Goal: Information Seeking & Learning: Learn about a topic

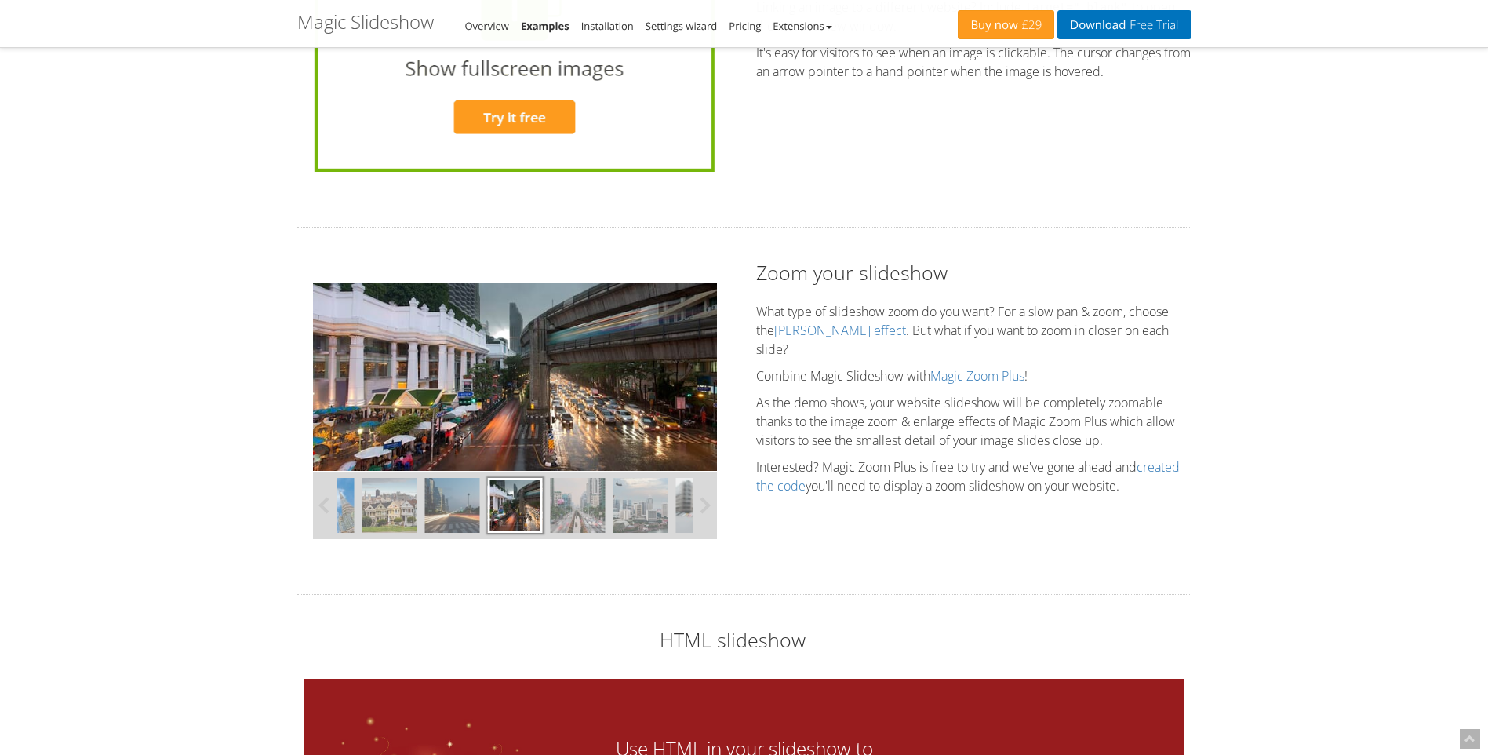
scroll to position [3610, 0]
click at [518, 497] on div at bounding box center [514, 505] width 55 height 55
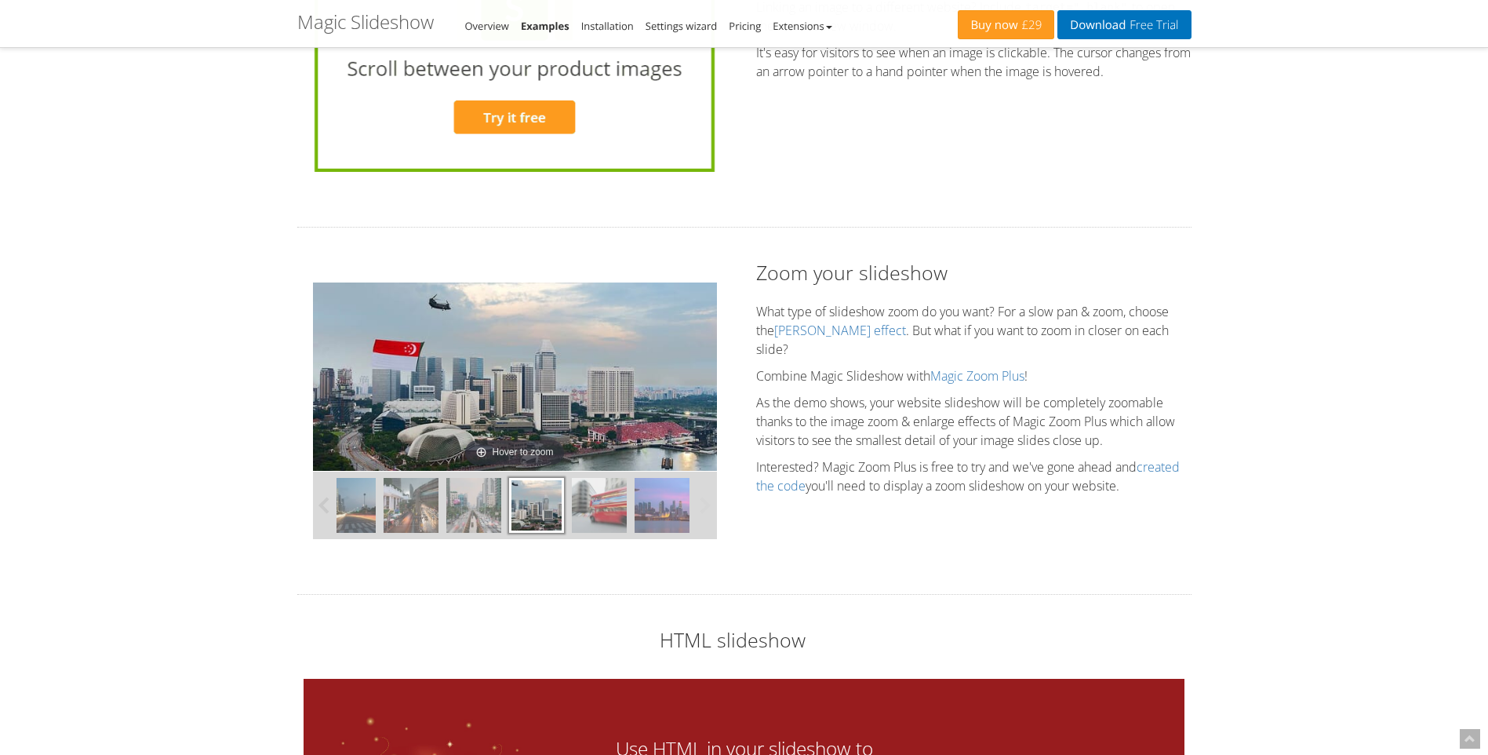
click at [577, 511] on img at bounding box center [599, 505] width 55 height 55
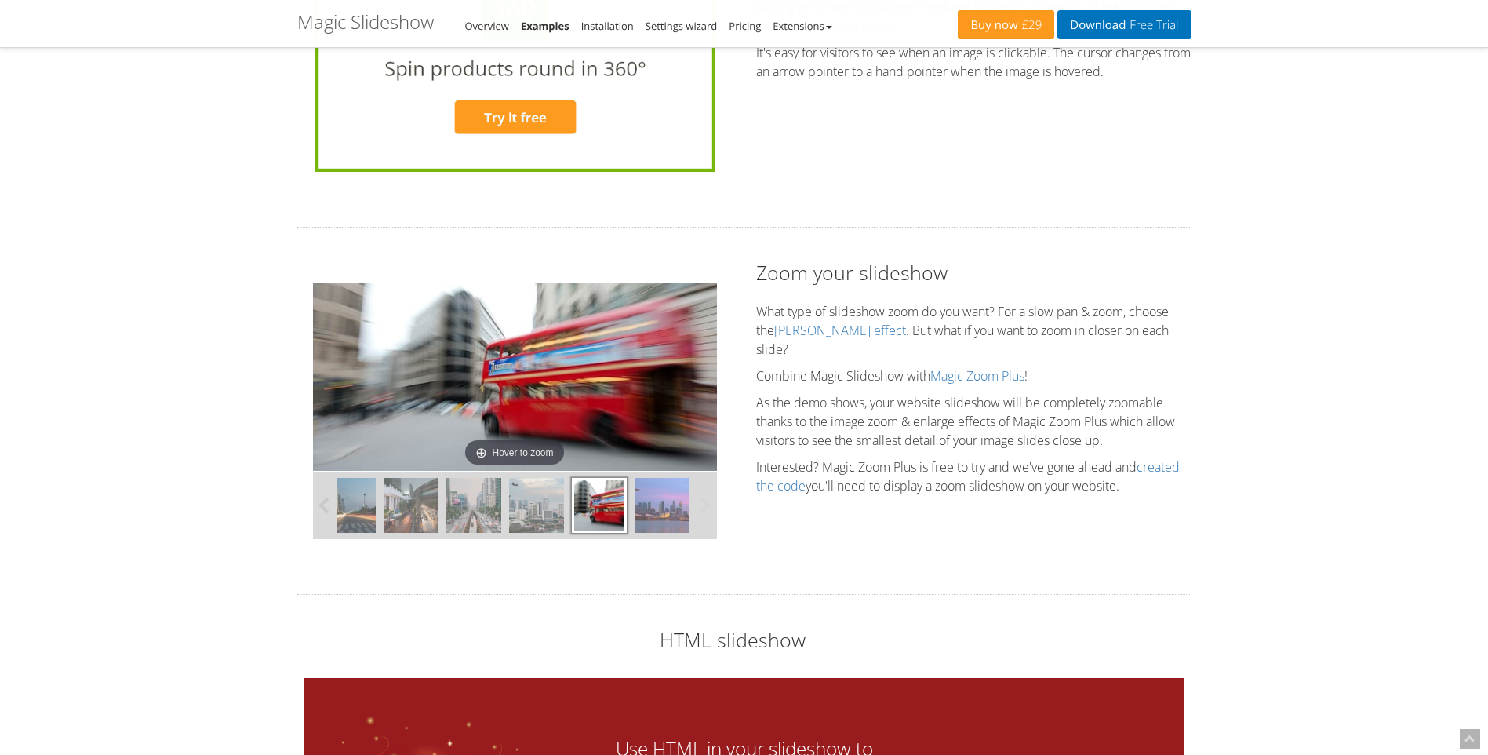
click at [532, 506] on img at bounding box center [536, 505] width 55 height 55
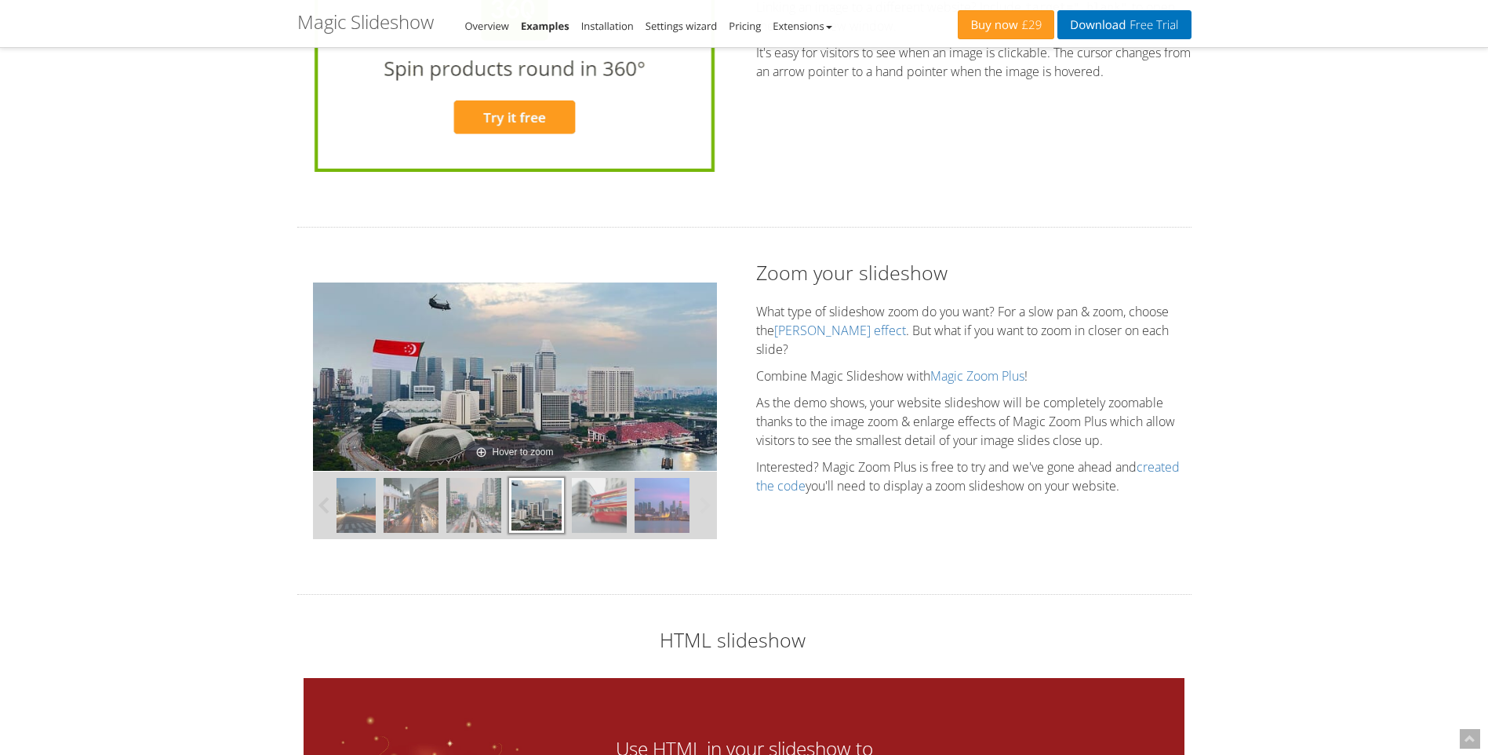
click at [479, 514] on img at bounding box center [473, 505] width 55 height 55
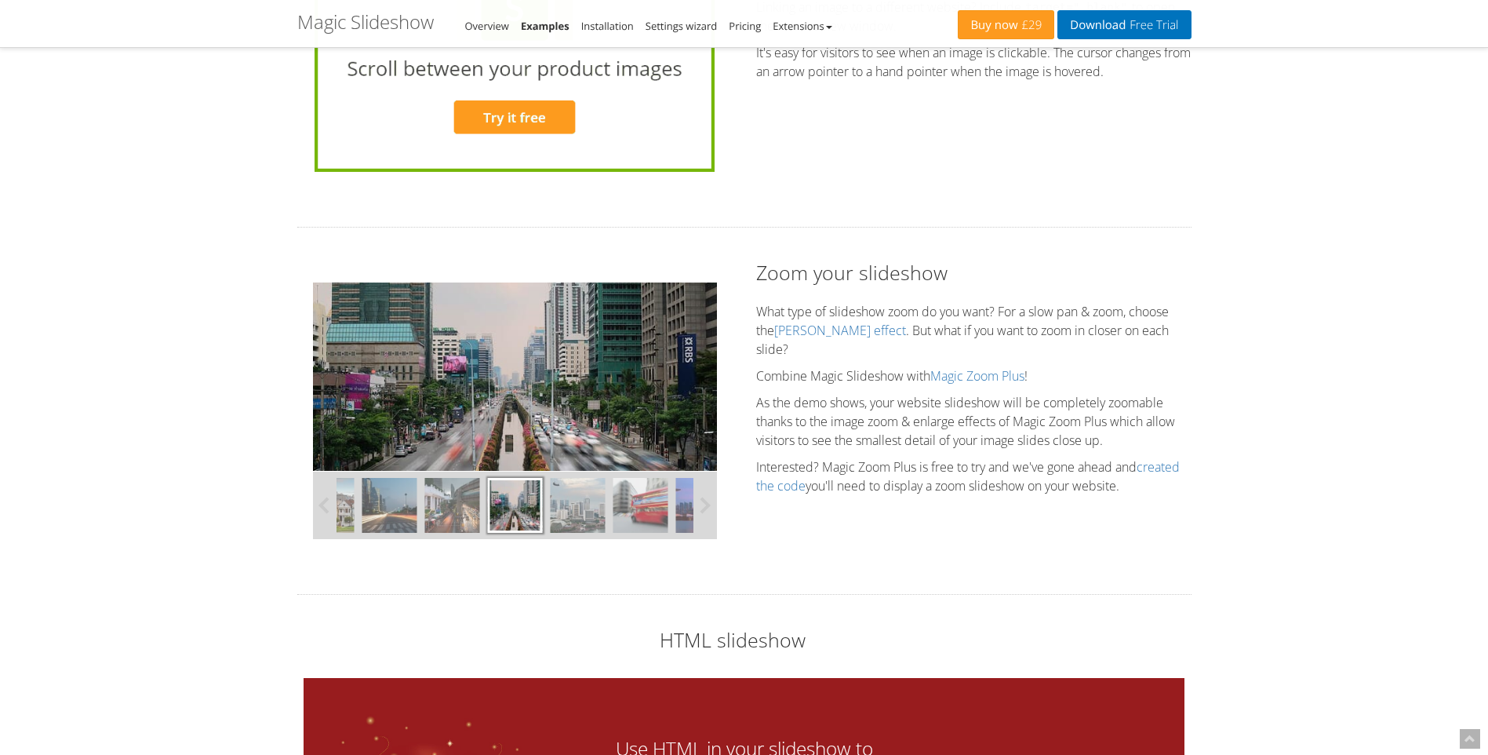
click at [434, 519] on img at bounding box center [451, 505] width 55 height 55
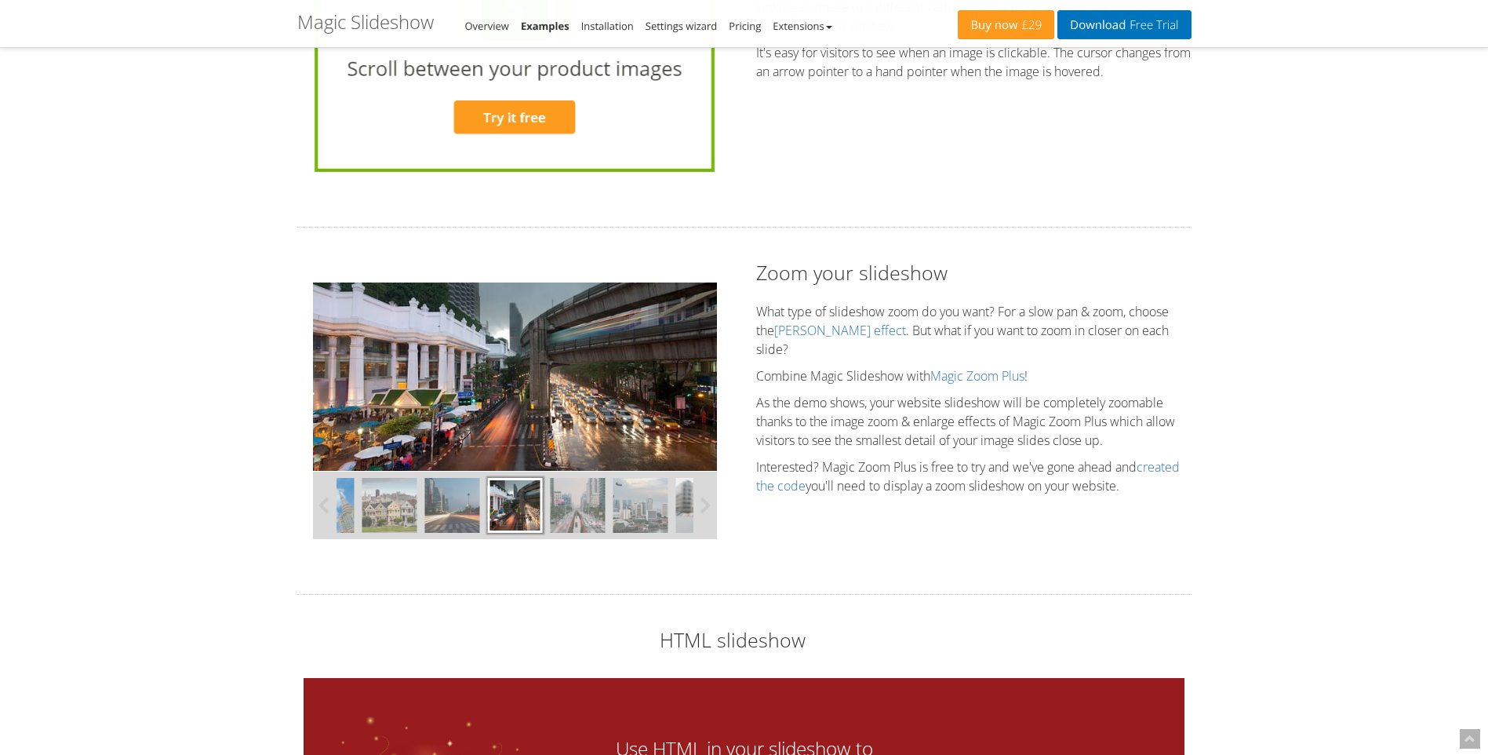
click at [423, 519] on div at bounding box center [546, 504] width 502 height 67
click at [450, 505] on img at bounding box center [451, 504] width 55 height 55
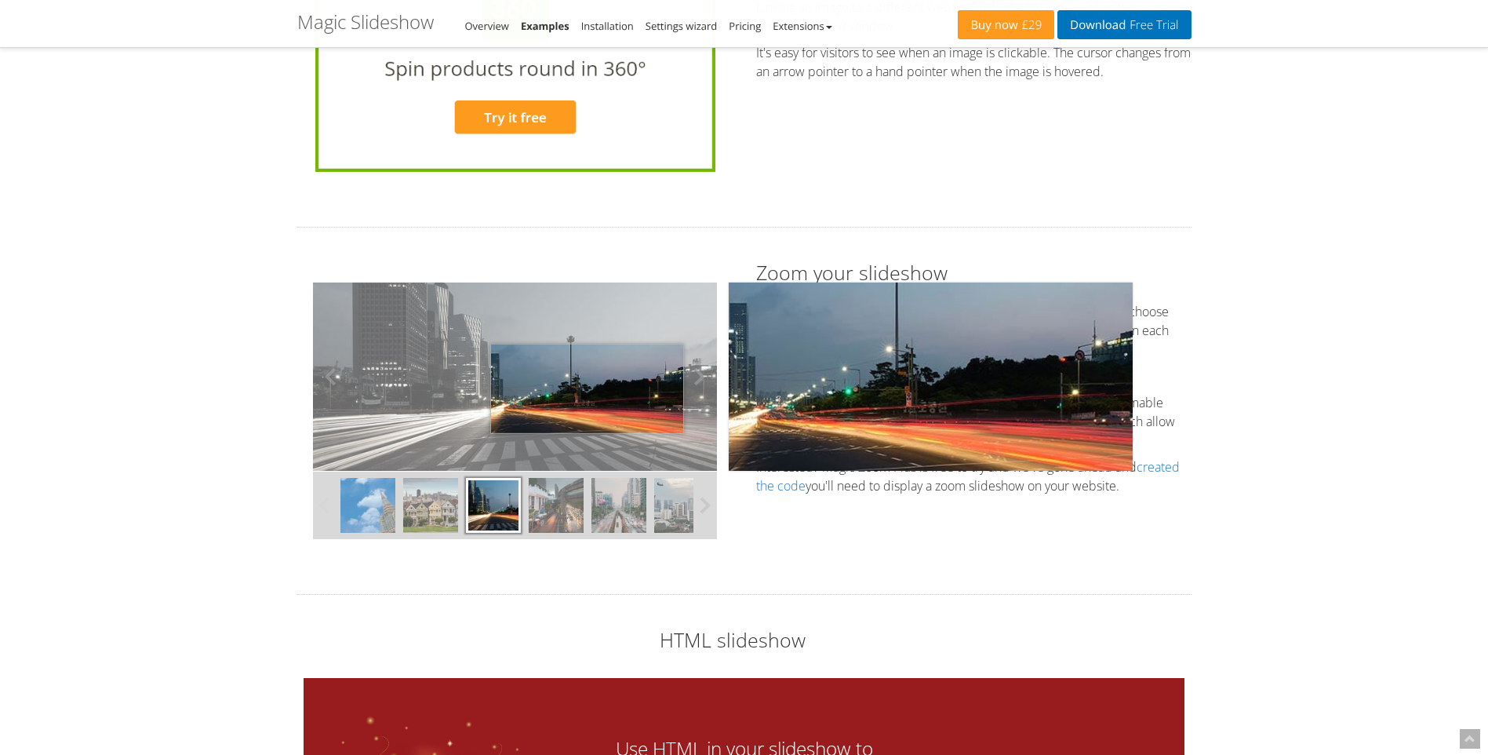
click at [587, 388] on img at bounding box center [515, 376] width 404 height 188
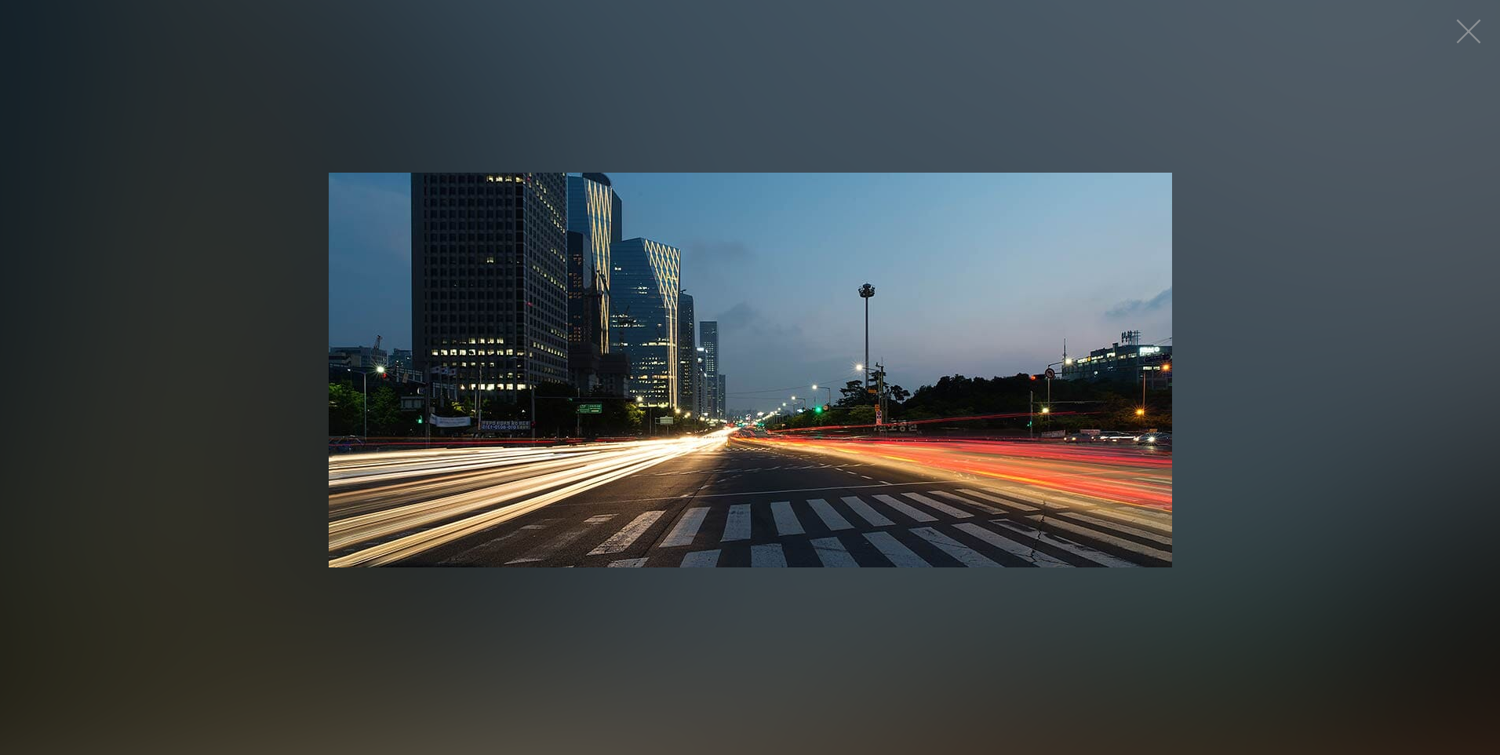
click at [1351, 256] on figure "Click to expand" at bounding box center [750, 369] width 1500 height 707
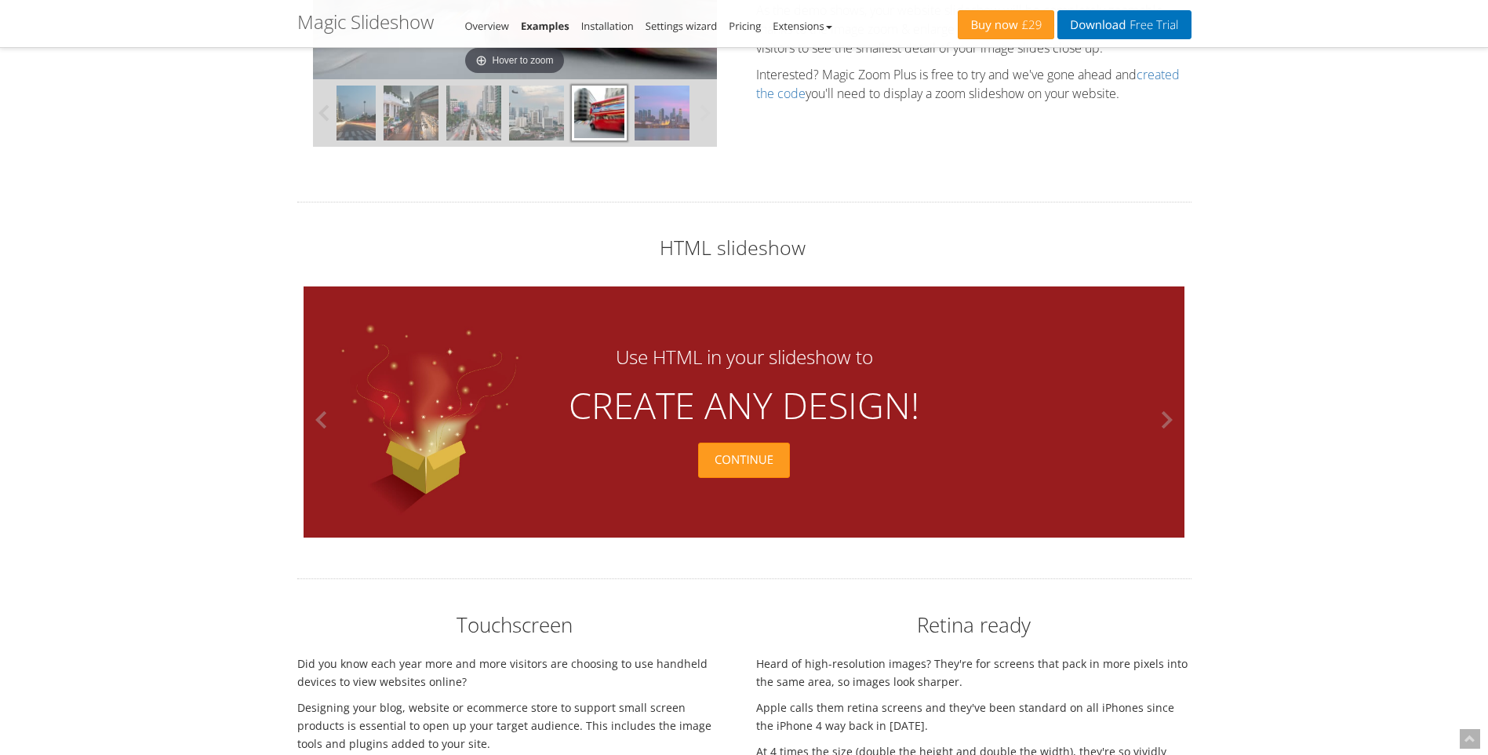
scroll to position [4001, 0]
click at [1165, 419] on button at bounding box center [1160, 419] width 47 height 251
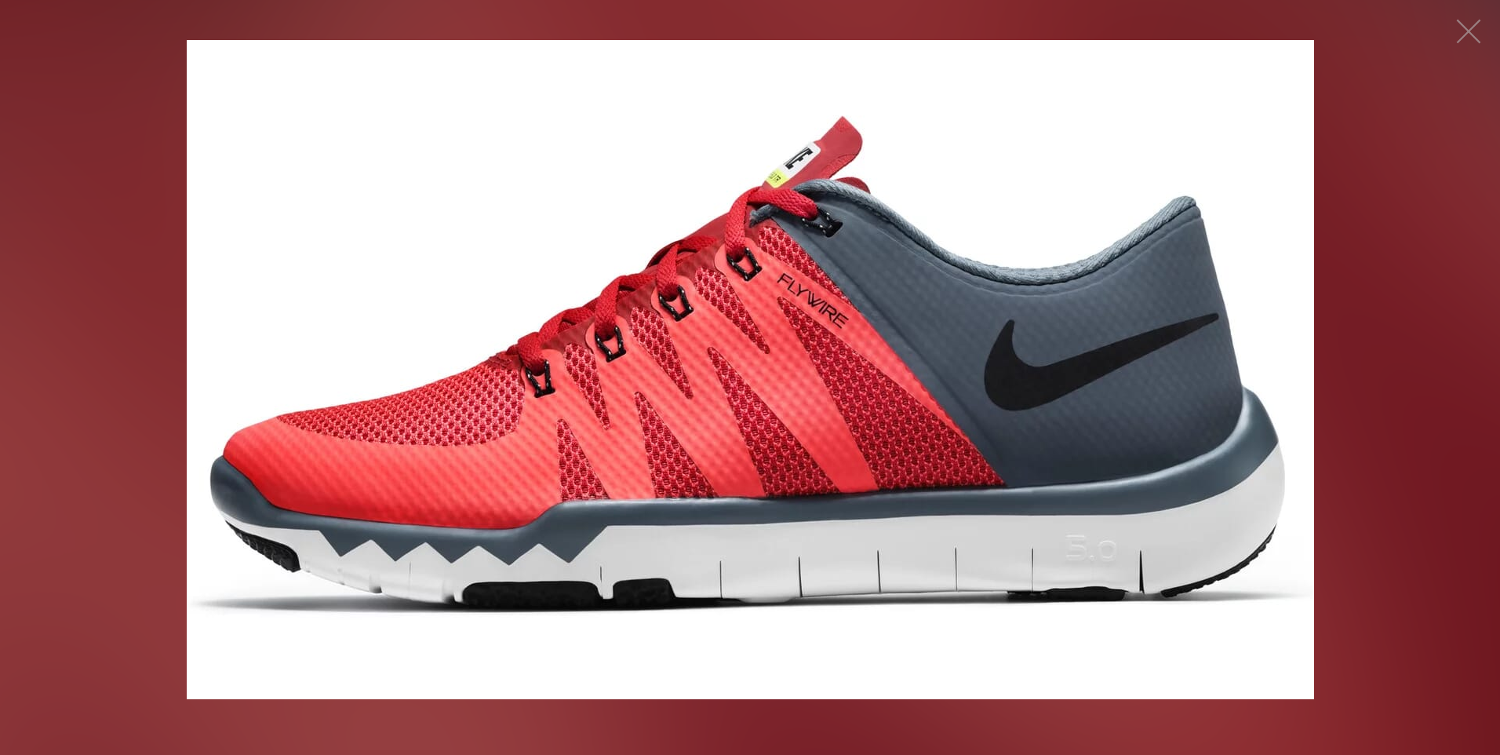
click at [1374, 364] on figure at bounding box center [750, 369] width 1500 height 707
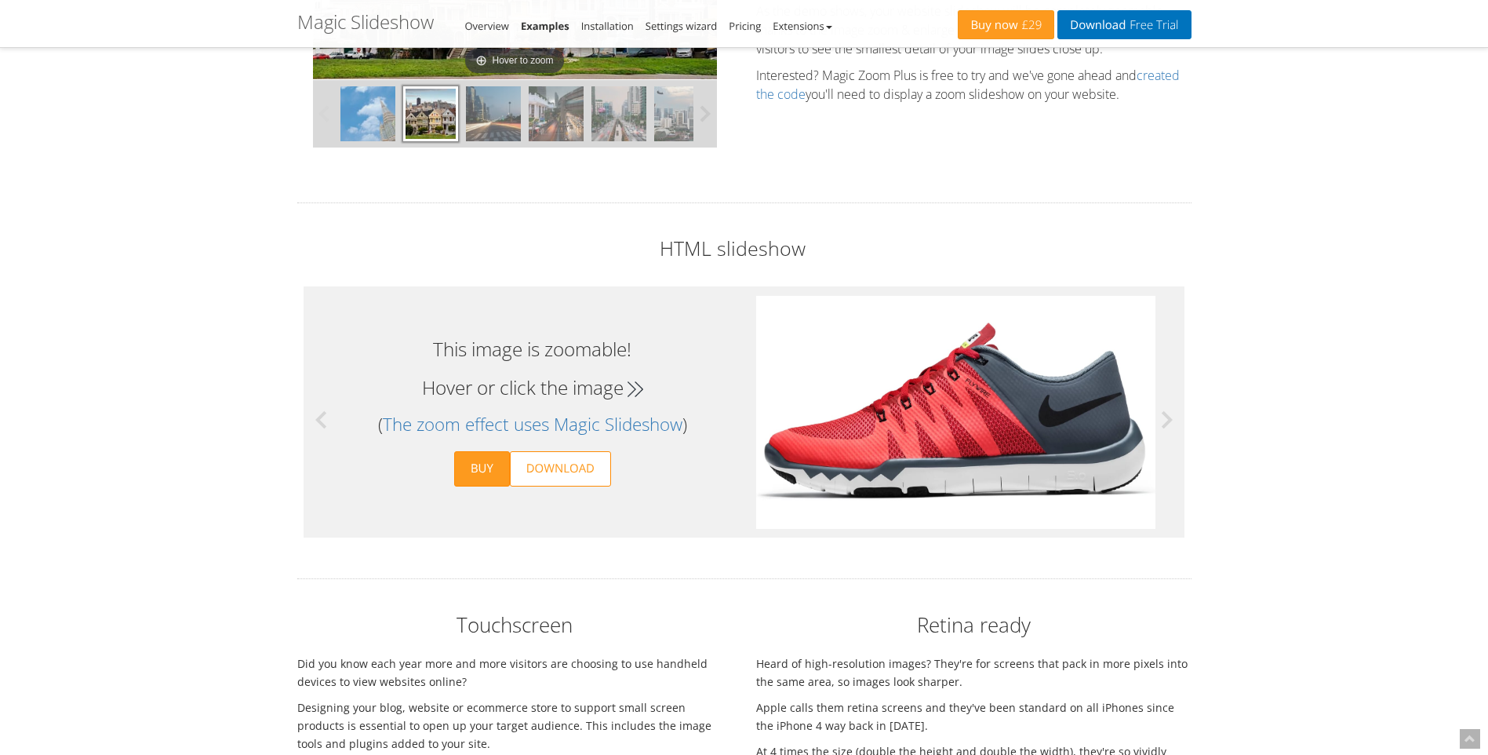
click at [1167, 417] on button at bounding box center [1160, 419] width 47 height 251
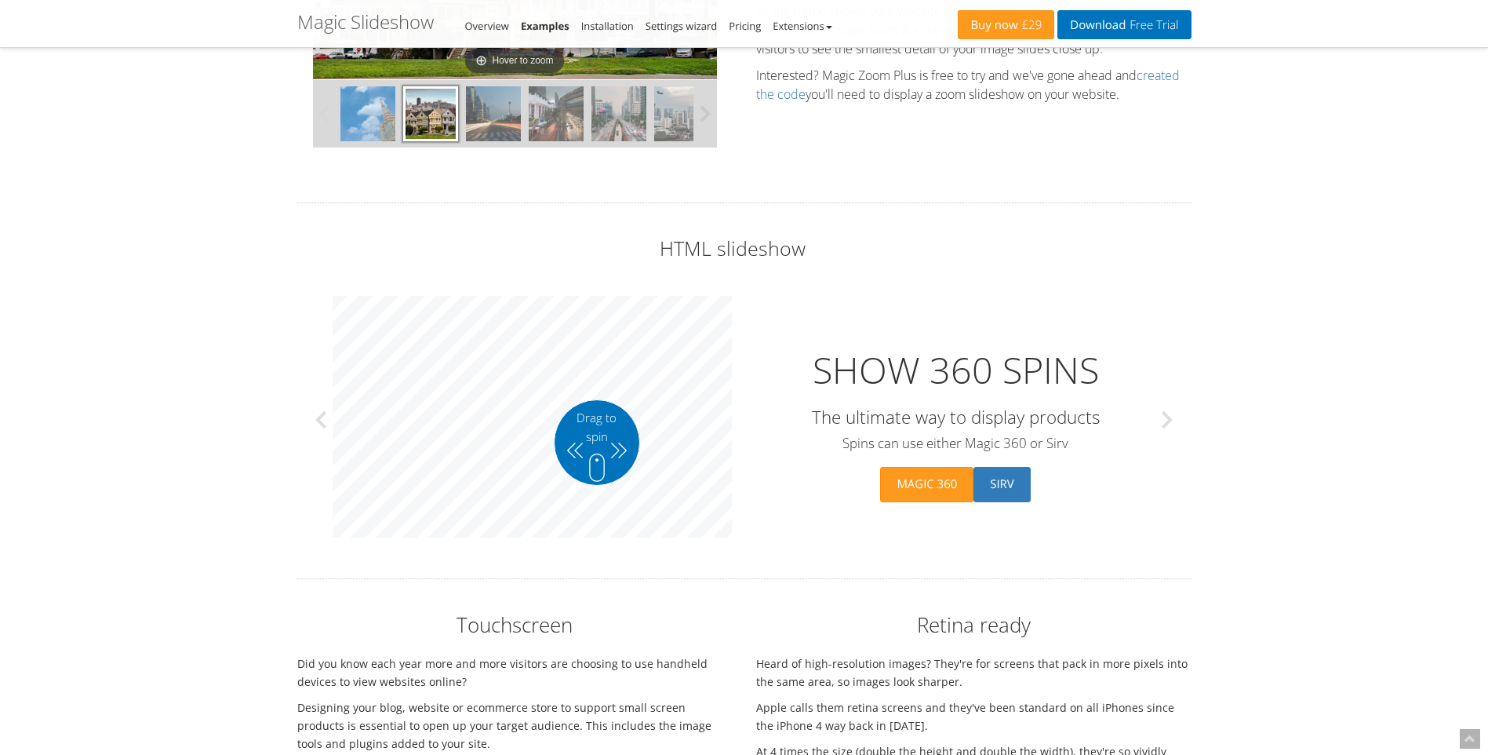
click at [1167, 417] on button at bounding box center [1160, 419] width 47 height 251
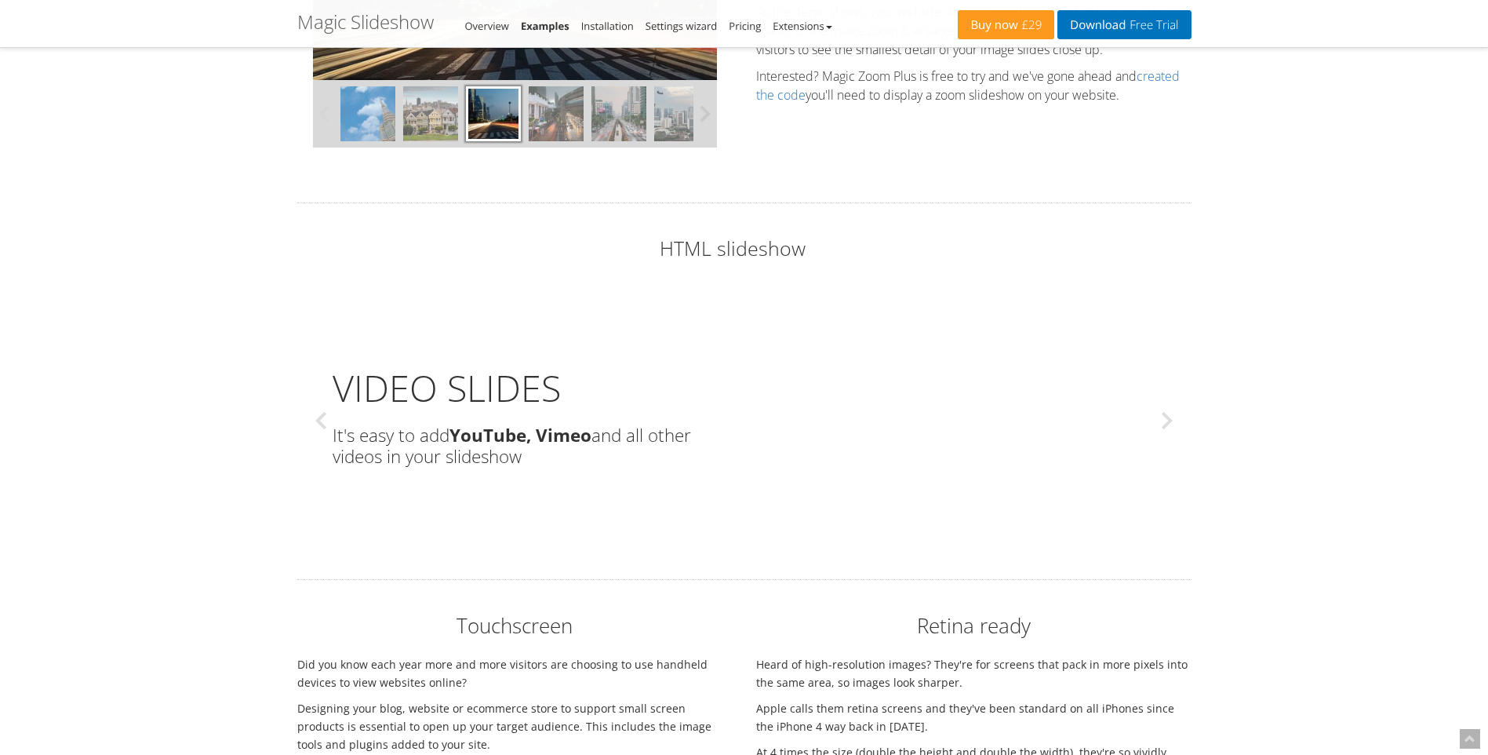
scroll to position [4001, 0]
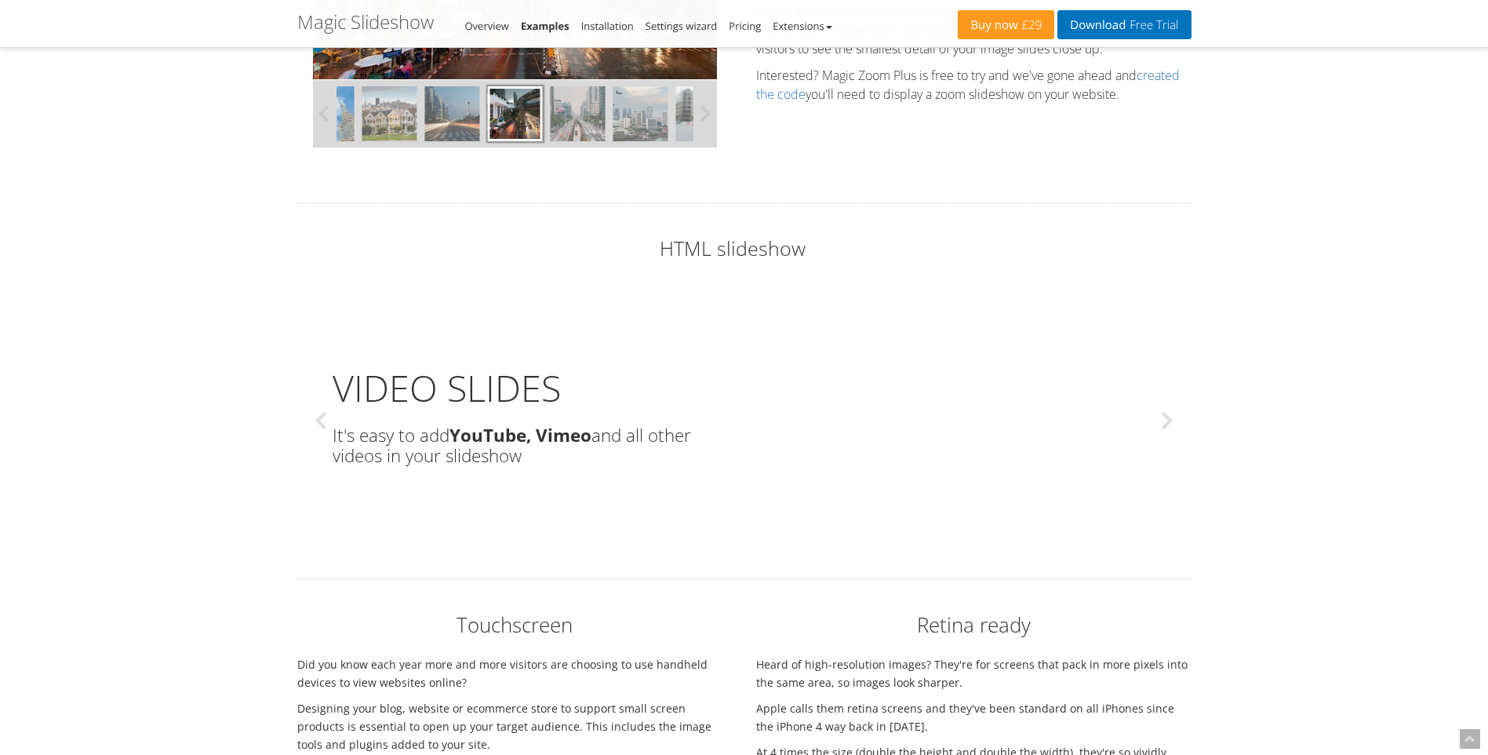
drag, startPoint x: 597, startPoint y: 449, endPoint x: 476, endPoint y: 458, distance: 121.1
click at [509, 458] on b "It's easy to add YouTube, Vimeo and all other videos in your slideshow" at bounding box center [532, 446] width 399 height 42
click at [333, 423] on button at bounding box center [327, 420] width 47 height 251
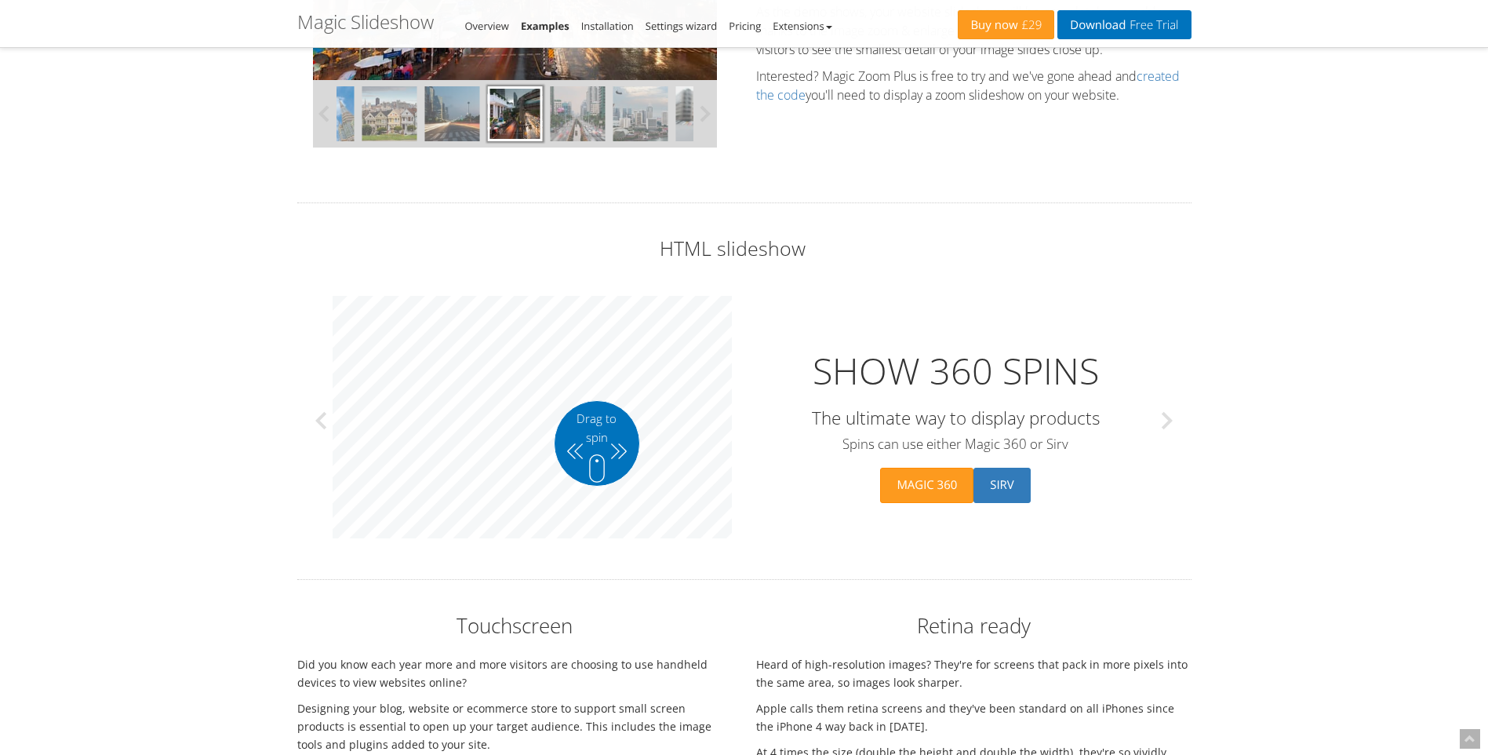
click at [1160, 418] on button at bounding box center [1160, 420] width 47 height 251
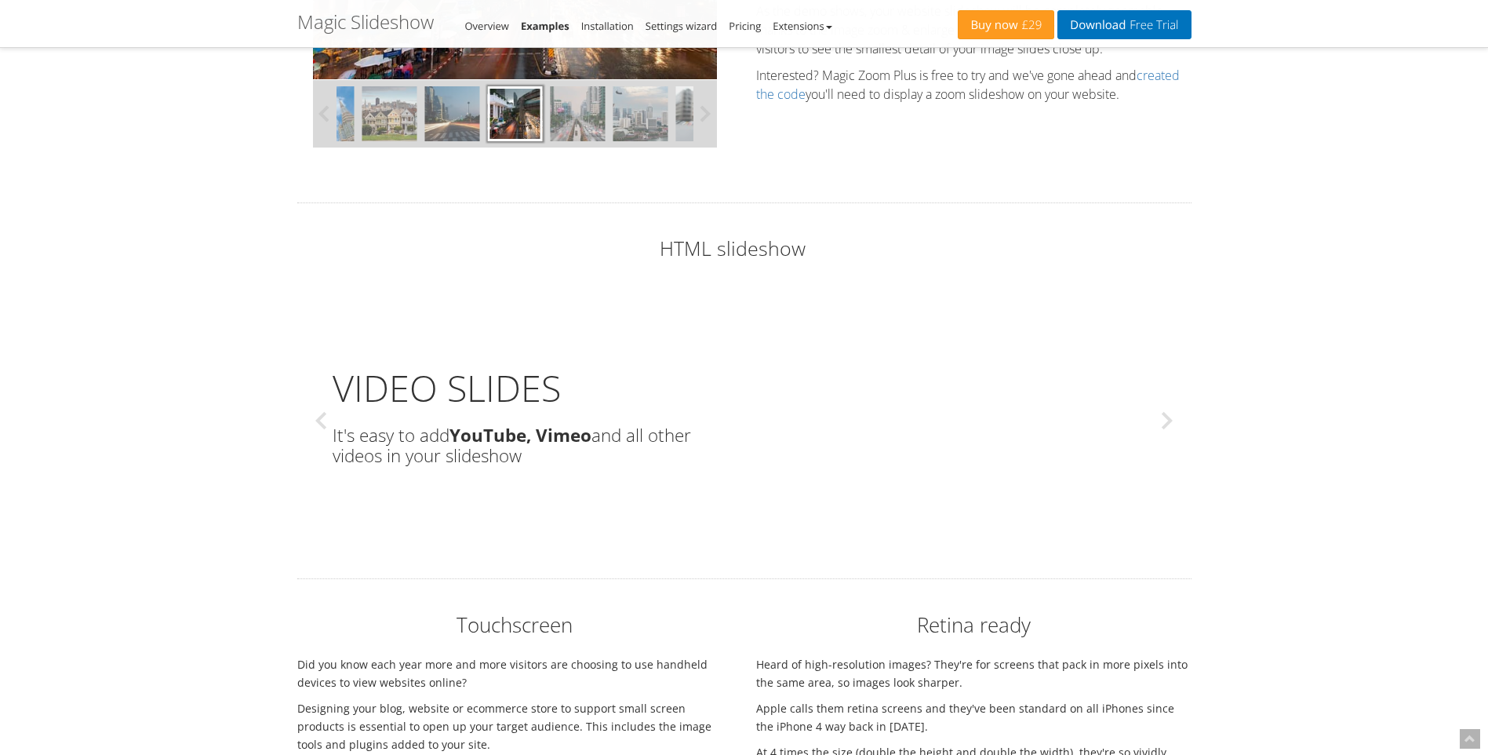
click at [1160, 418] on button at bounding box center [1160, 420] width 47 height 251
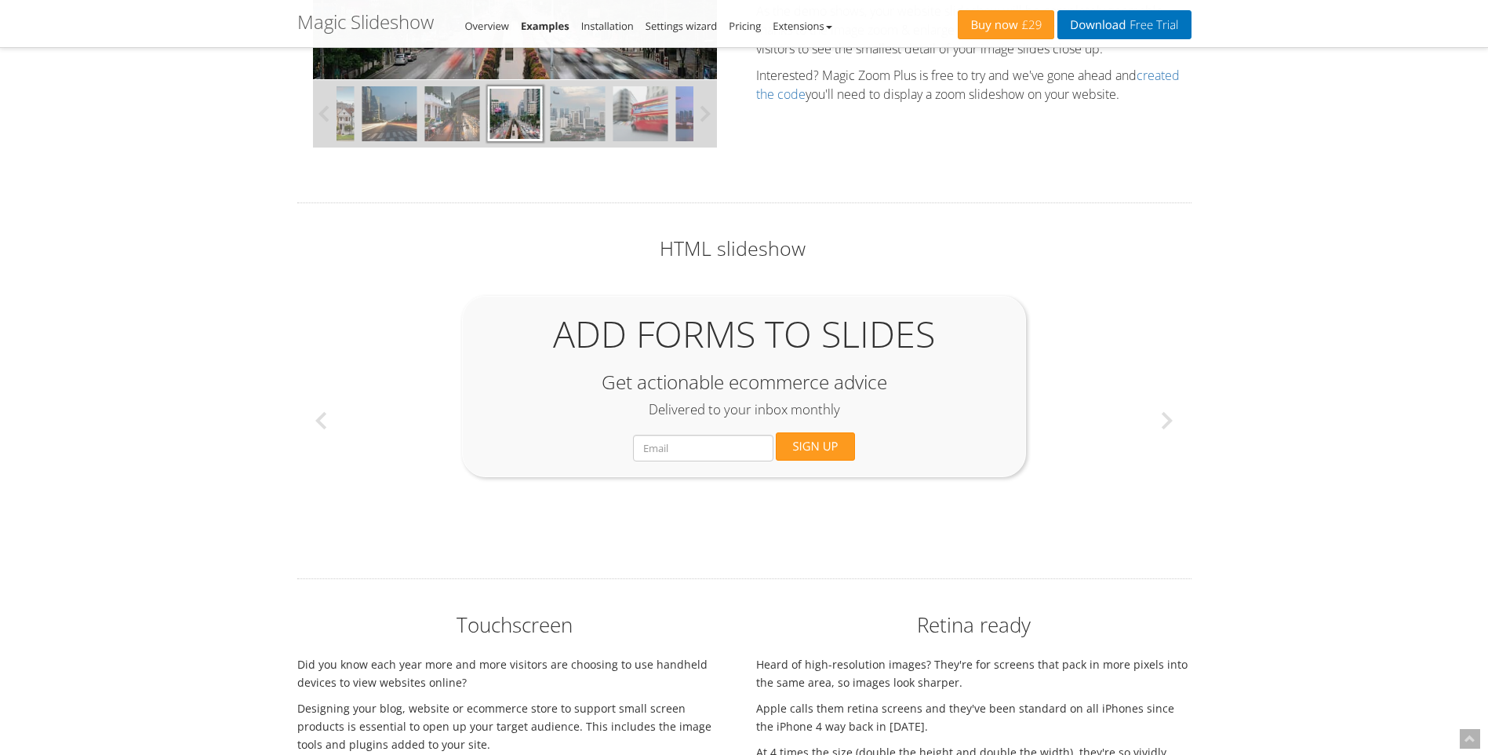
click at [318, 413] on button at bounding box center [327, 420] width 47 height 251
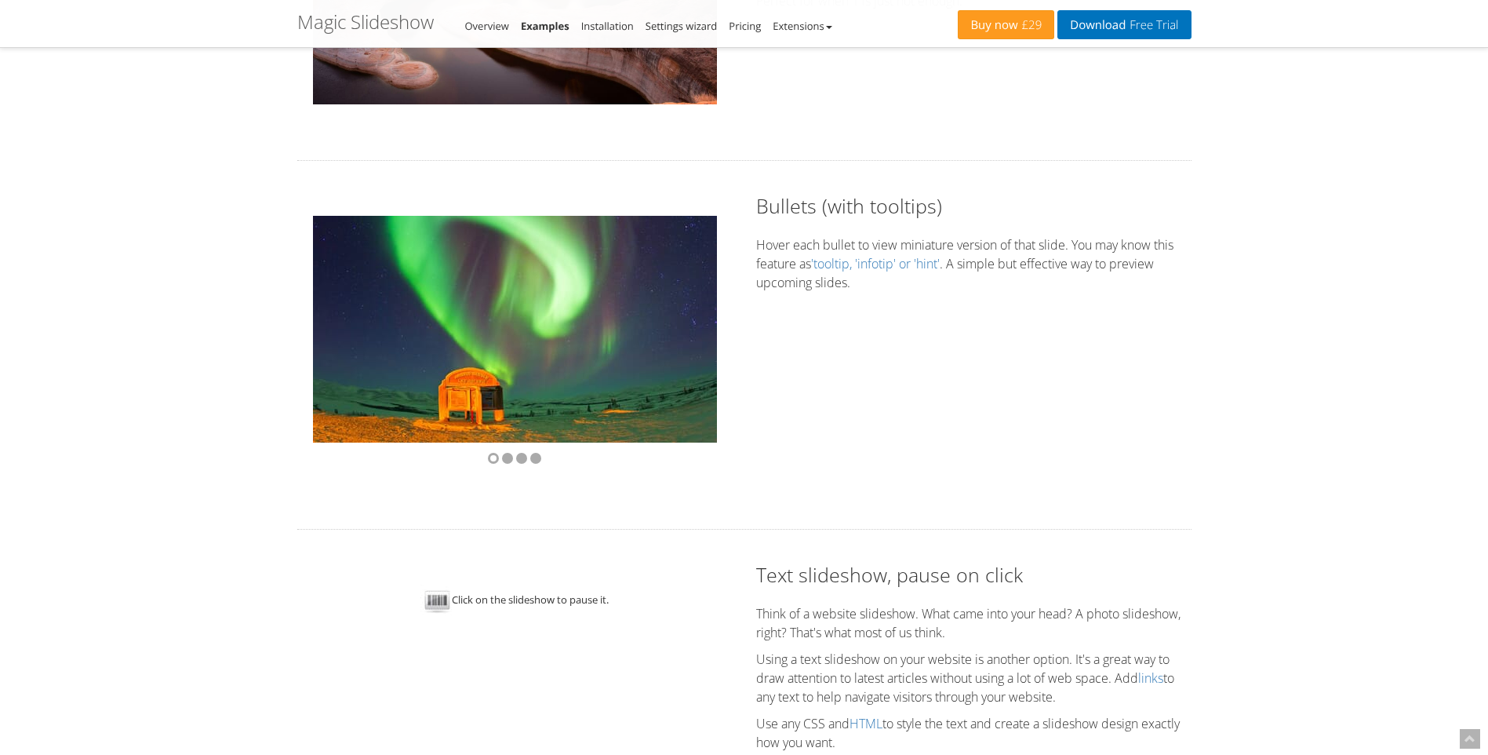
scroll to position [2668, 0]
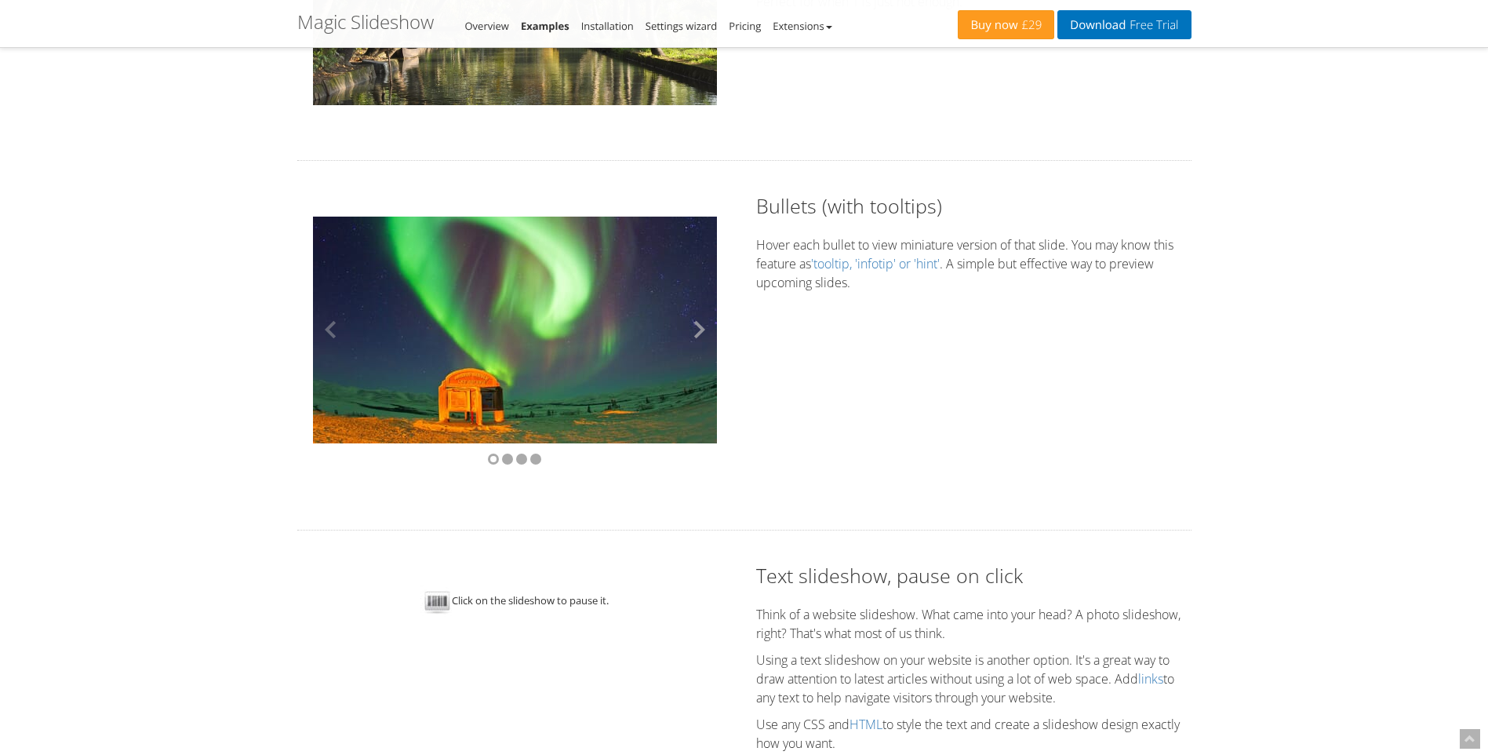
click at [700, 336] on button at bounding box center [693, 329] width 47 height 227
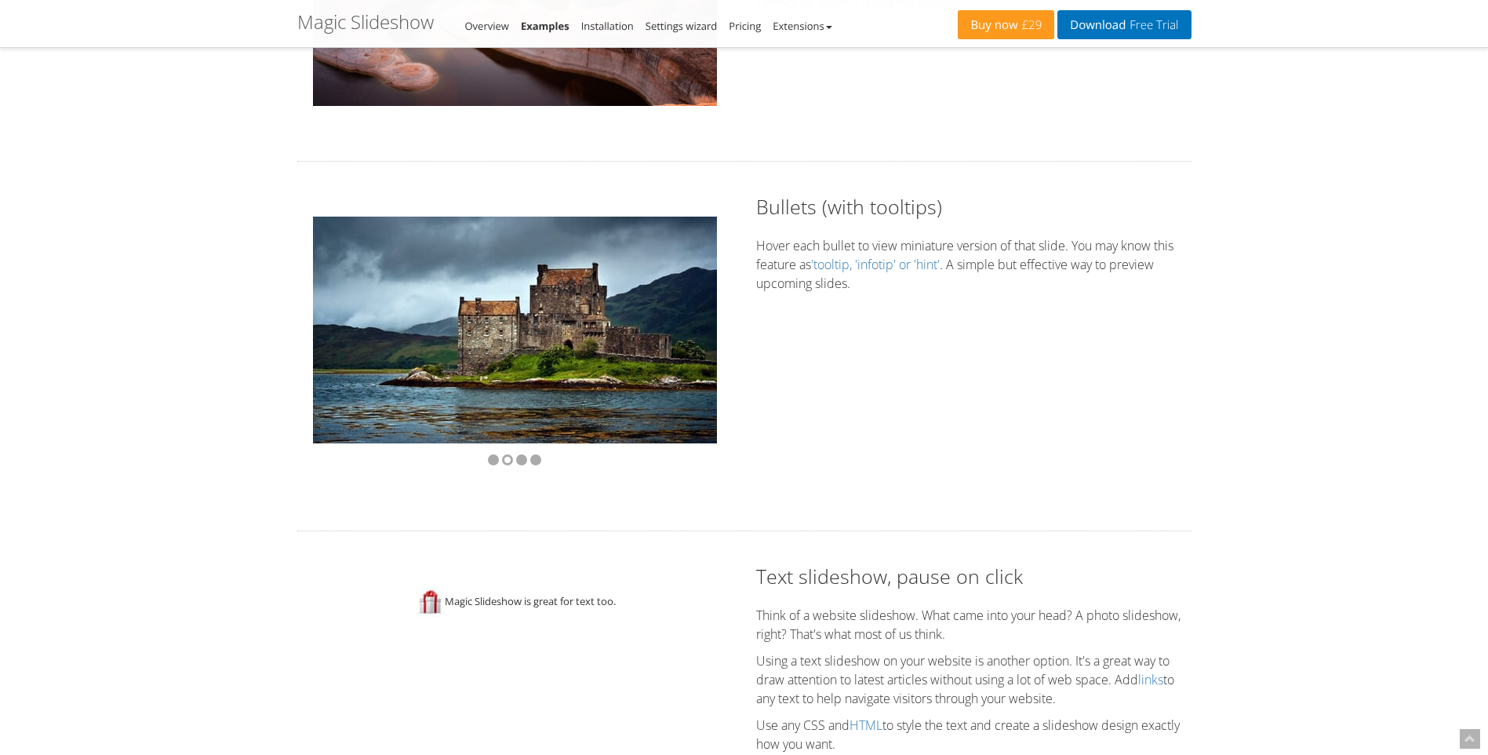
click at [830, 353] on div "Bullets (with tooltips) Hover each bullet to view miniature version of that sli…" at bounding box center [745, 346] width 918 height 306
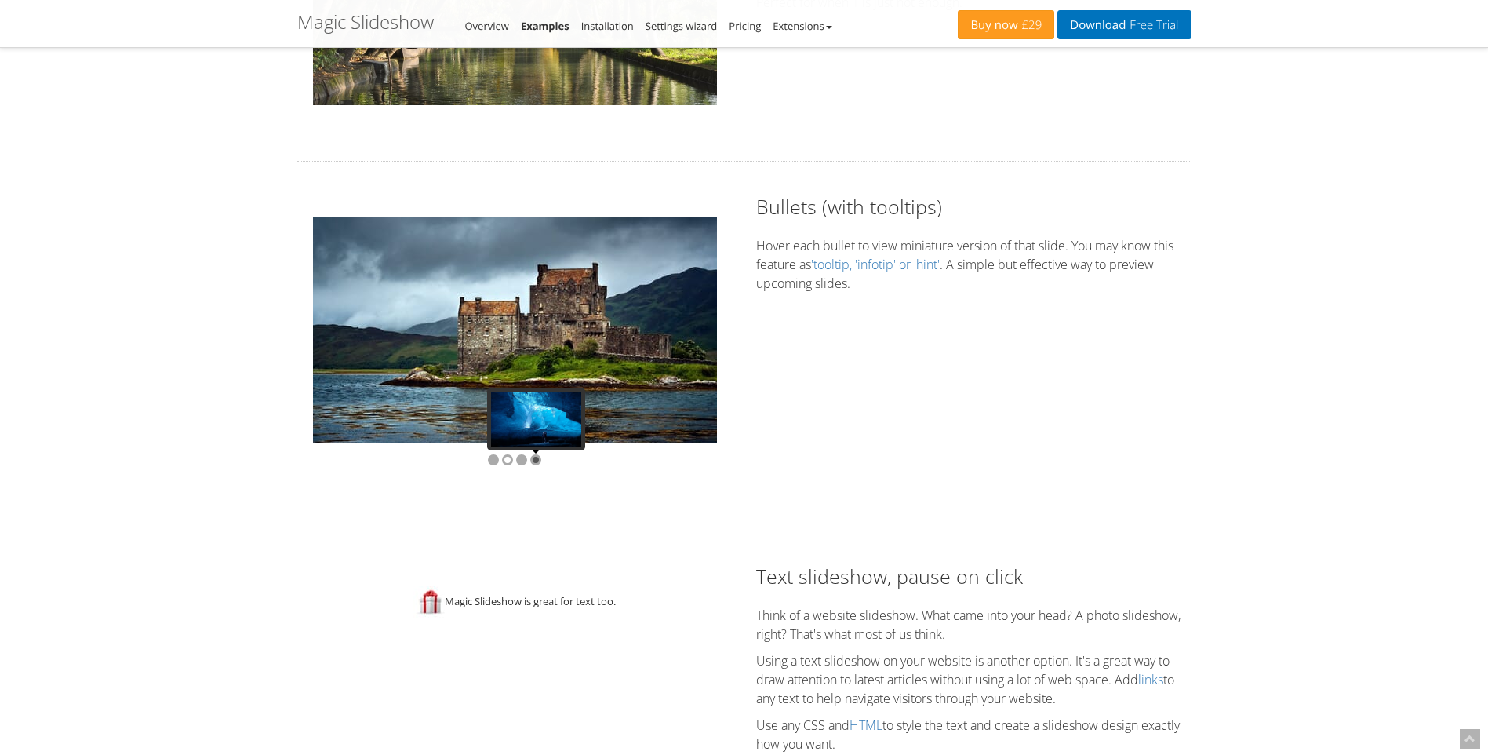
click at [535, 463] on div at bounding box center [535, 459] width 11 height 11
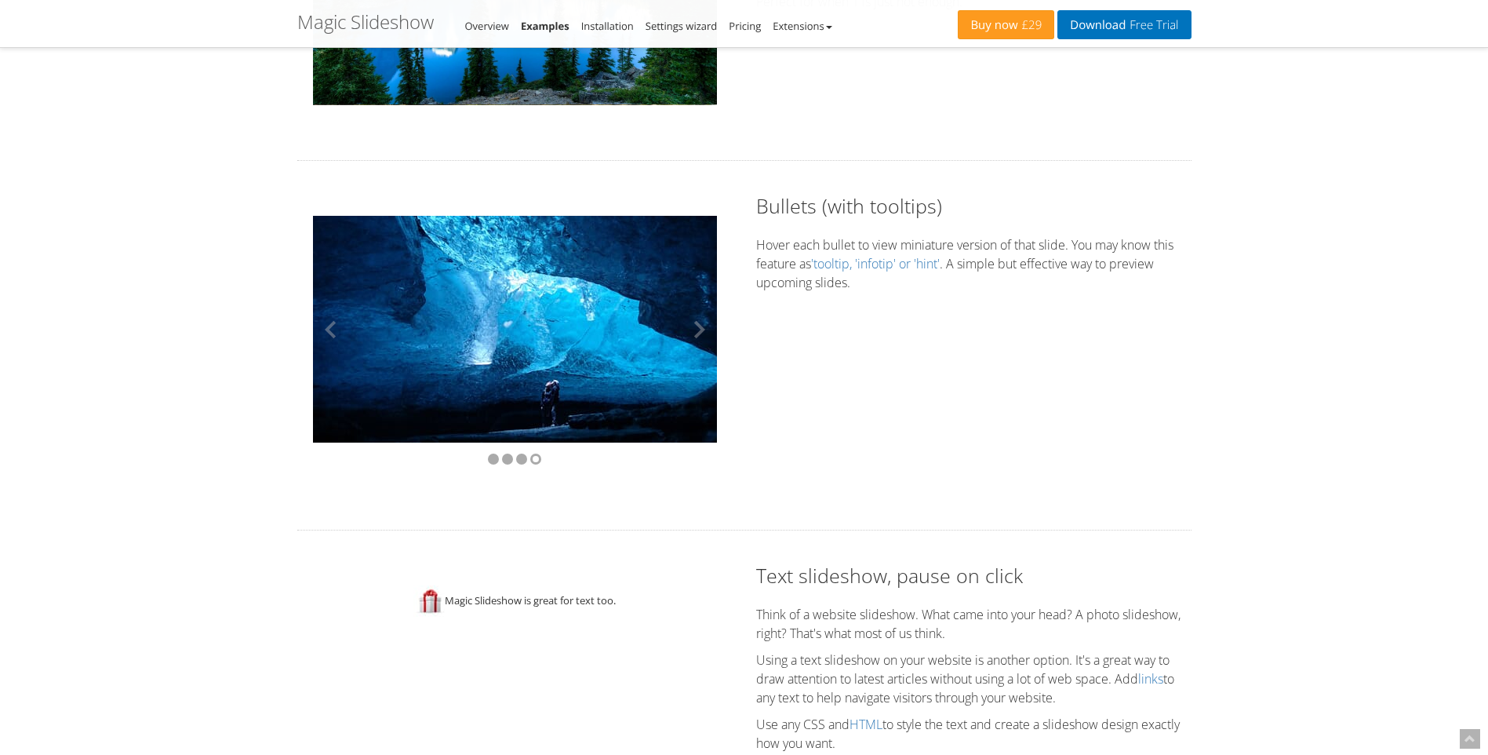
click at [554, 300] on img at bounding box center [515, 329] width 404 height 227
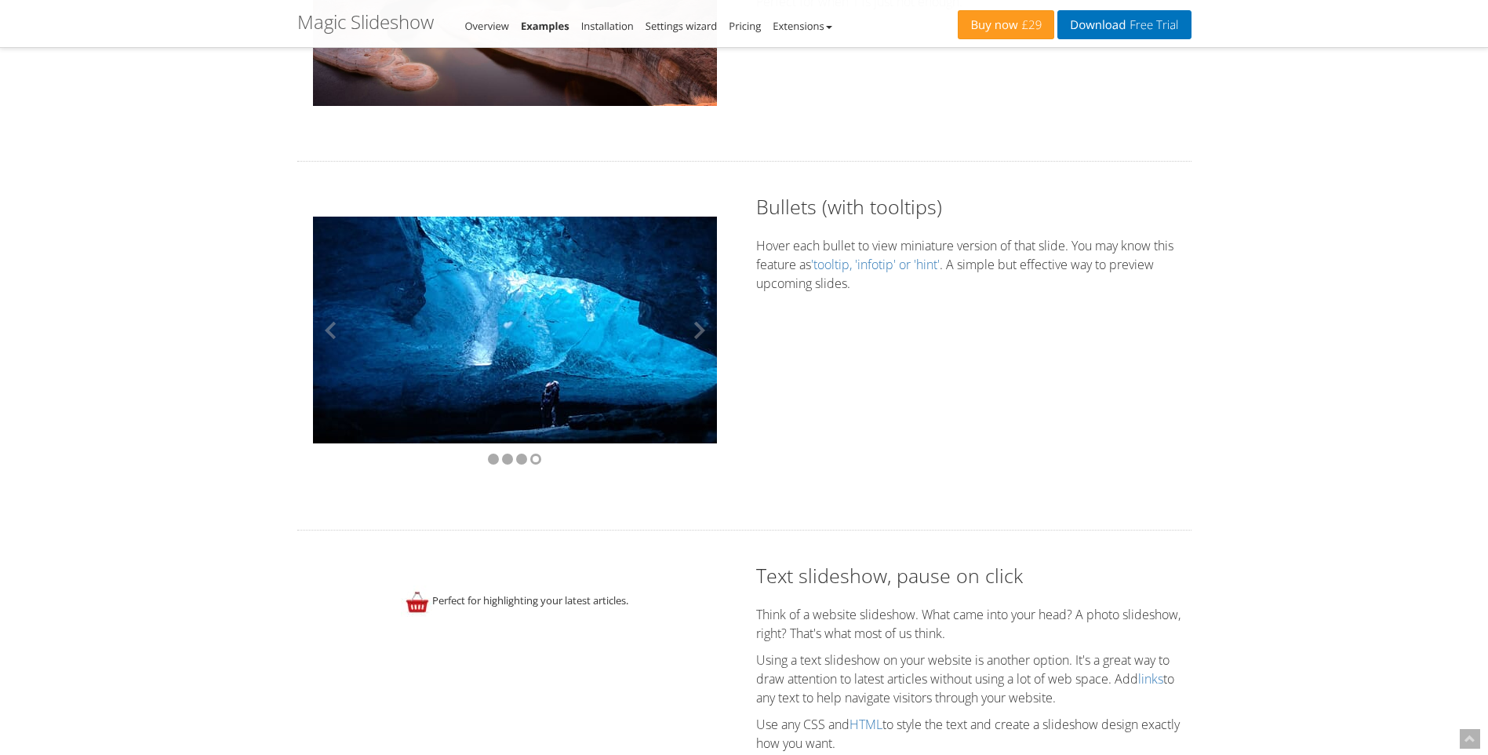
click at [515, 344] on img at bounding box center [515, 329] width 404 height 227
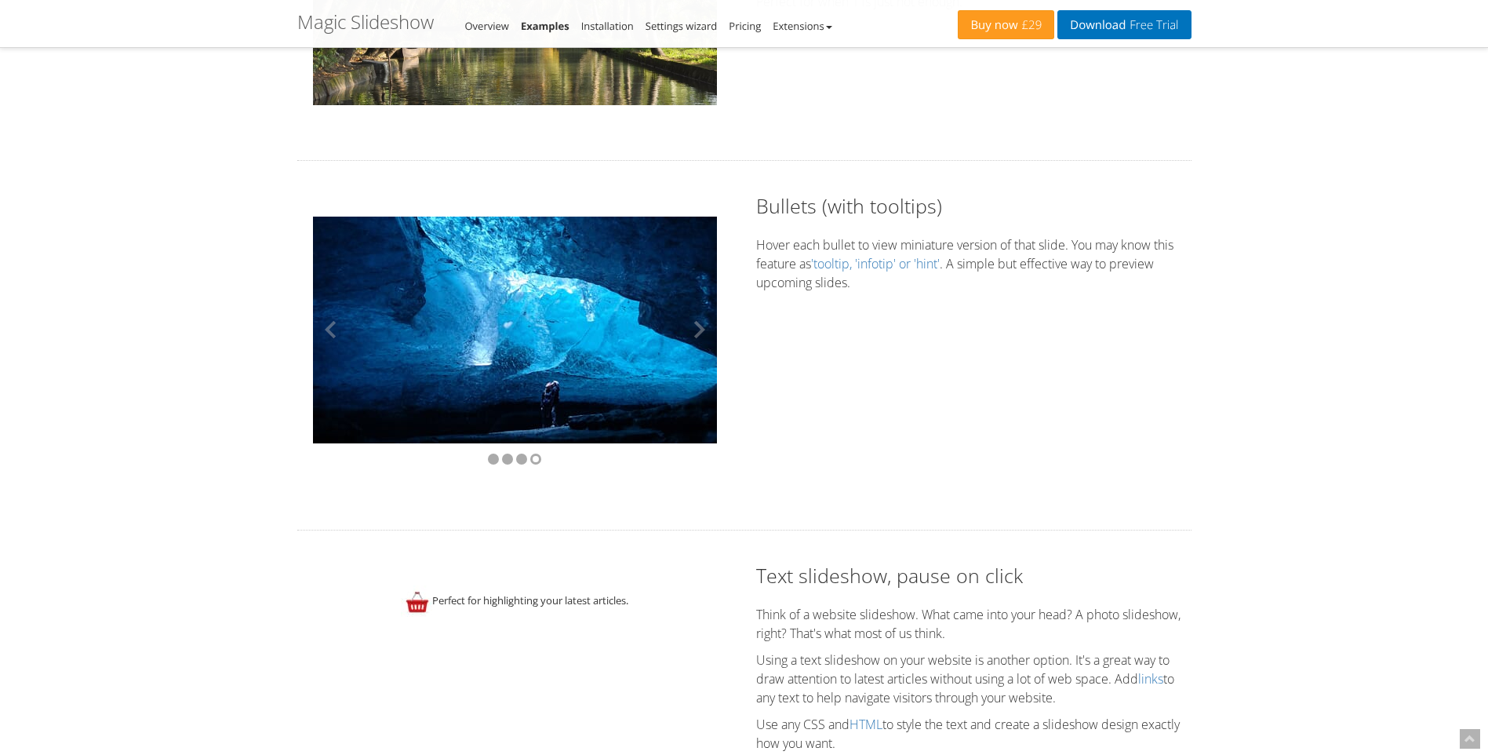
click at [540, 333] on img at bounding box center [515, 329] width 404 height 227
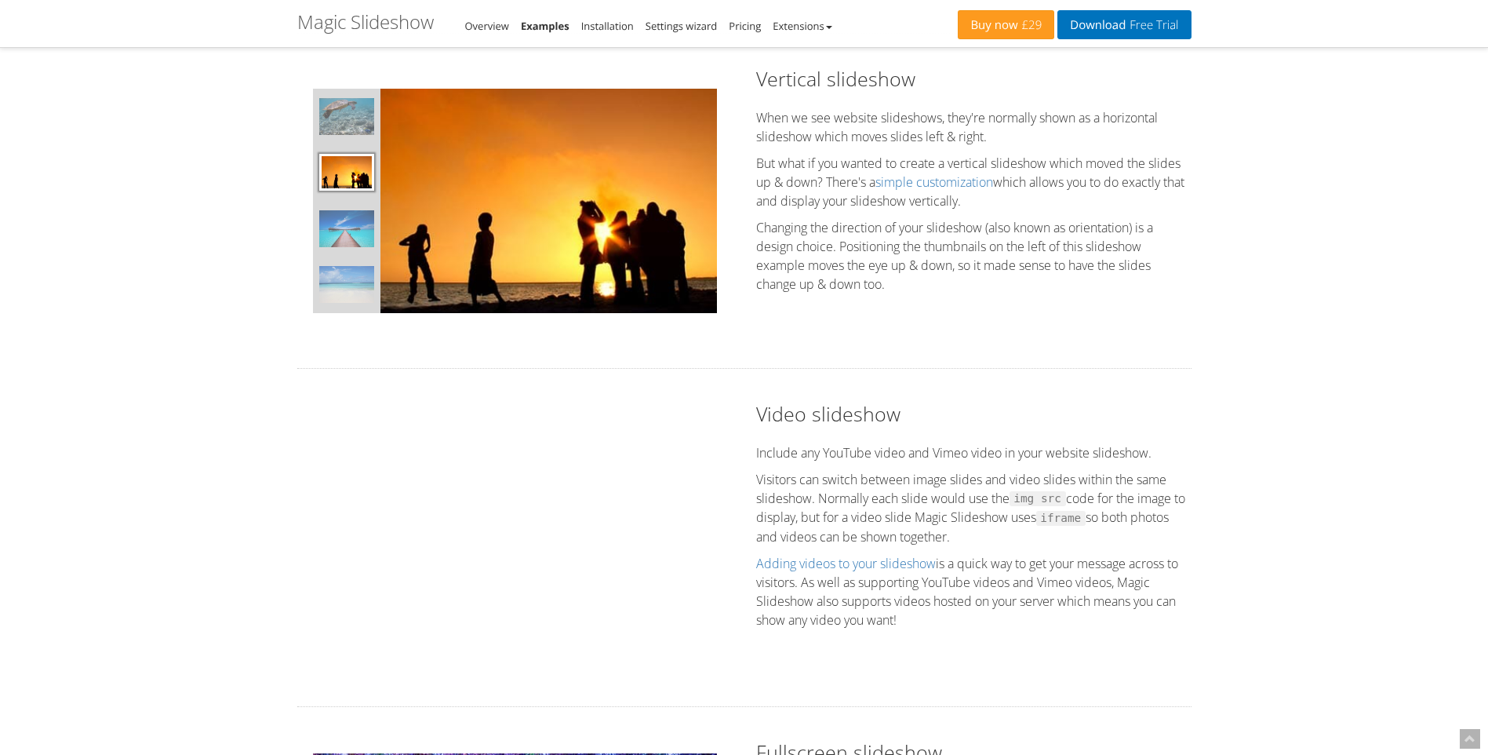
scroll to position [1255, 0]
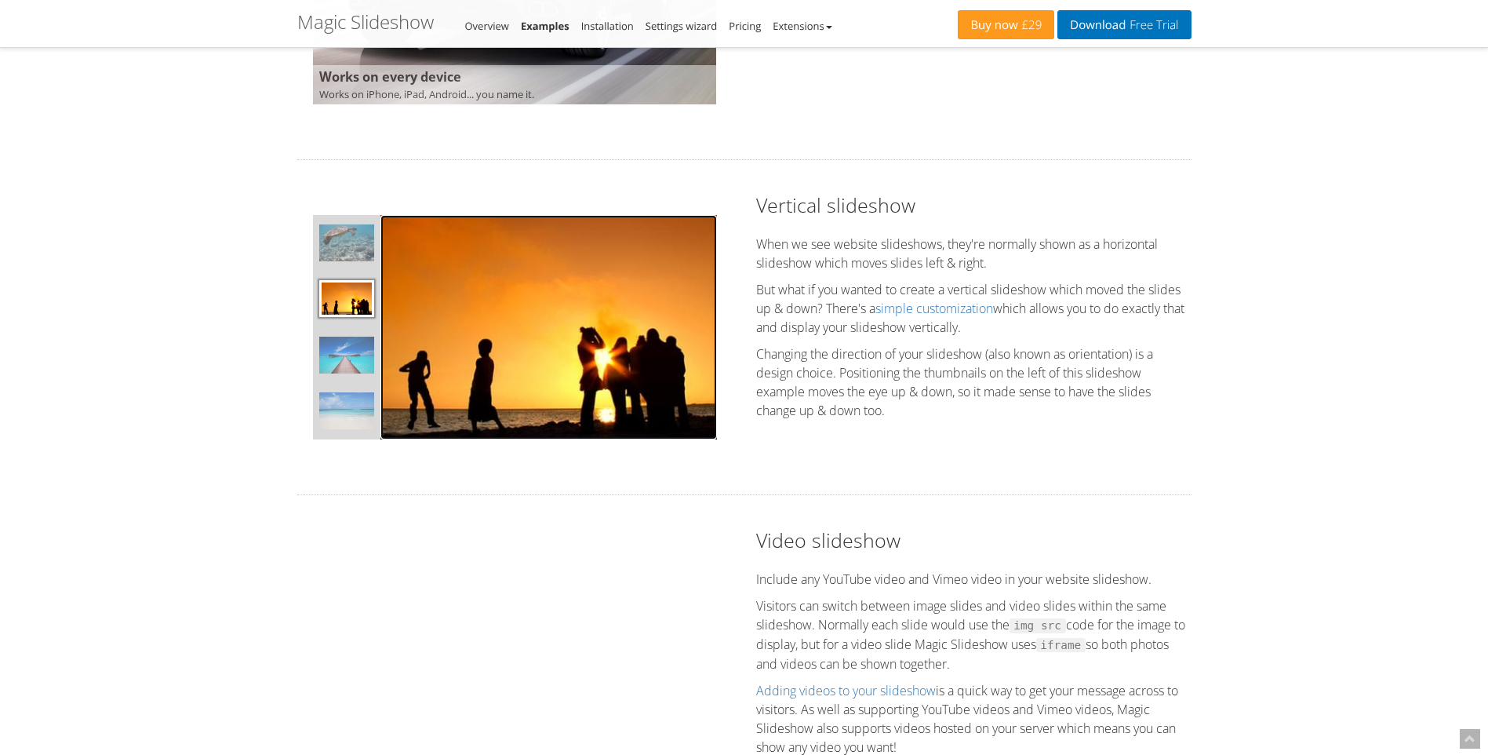
click at [470, 346] on img at bounding box center [548, 327] width 336 height 224
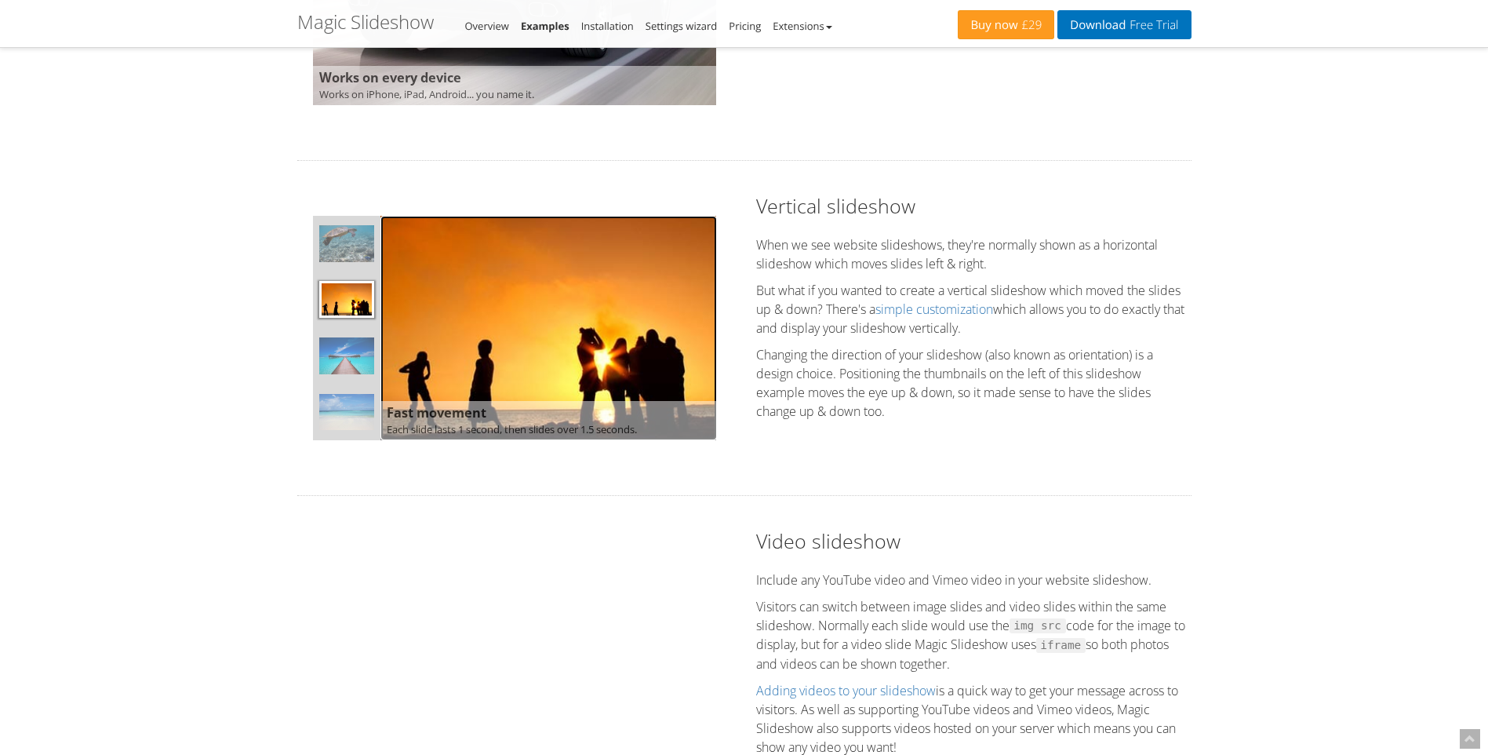
click at [553, 330] on img at bounding box center [548, 328] width 336 height 224
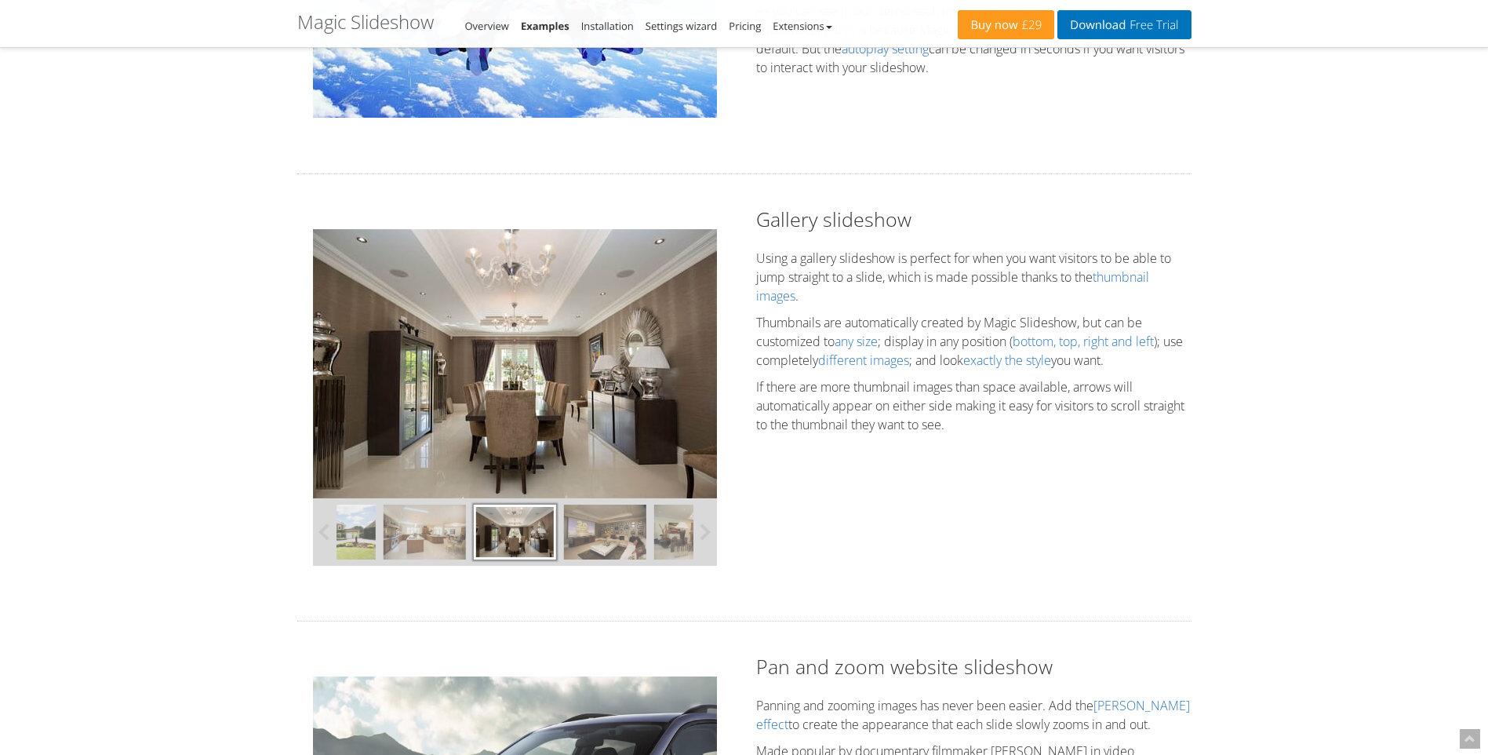
scroll to position [379, 0]
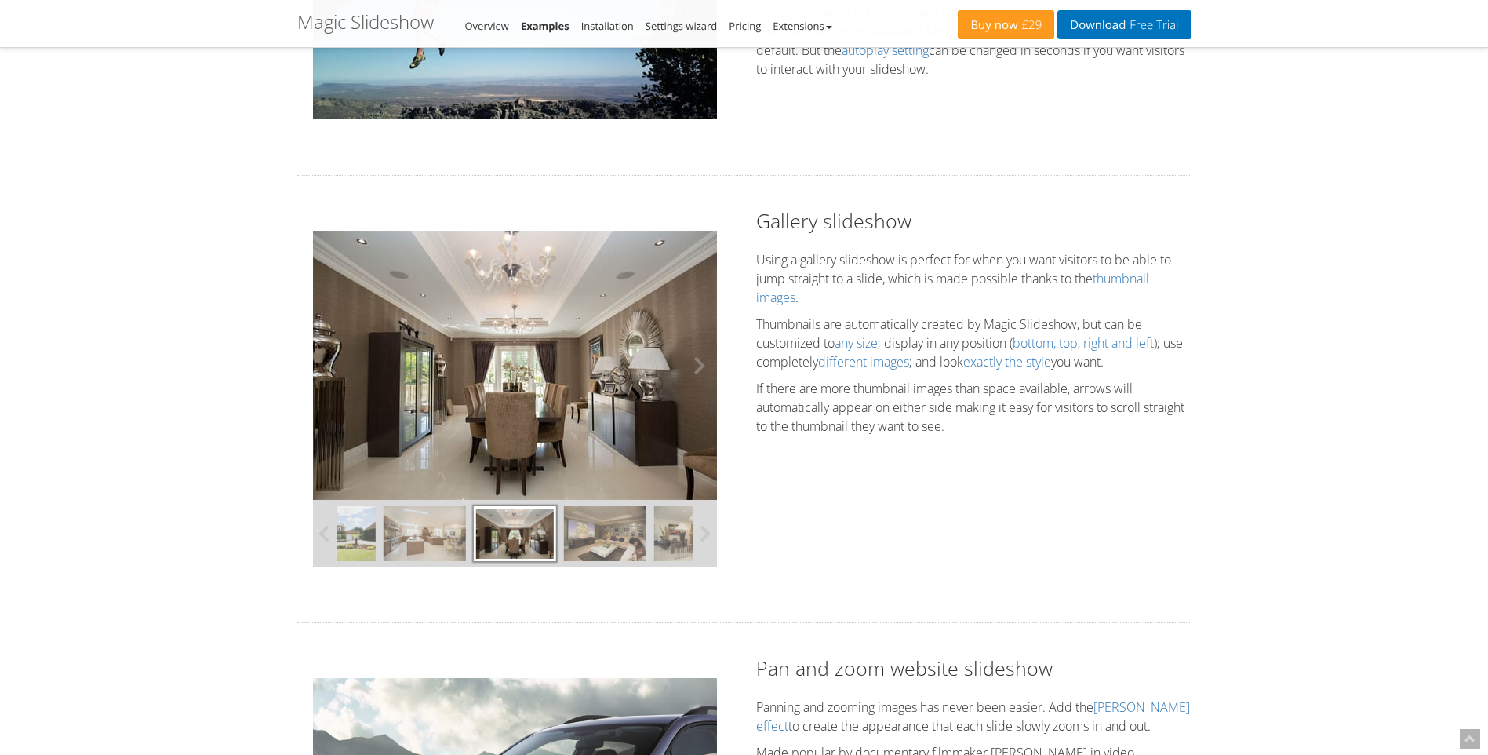
click at [441, 370] on img at bounding box center [515, 365] width 404 height 269
click at [653, 371] on img at bounding box center [515, 365] width 404 height 269
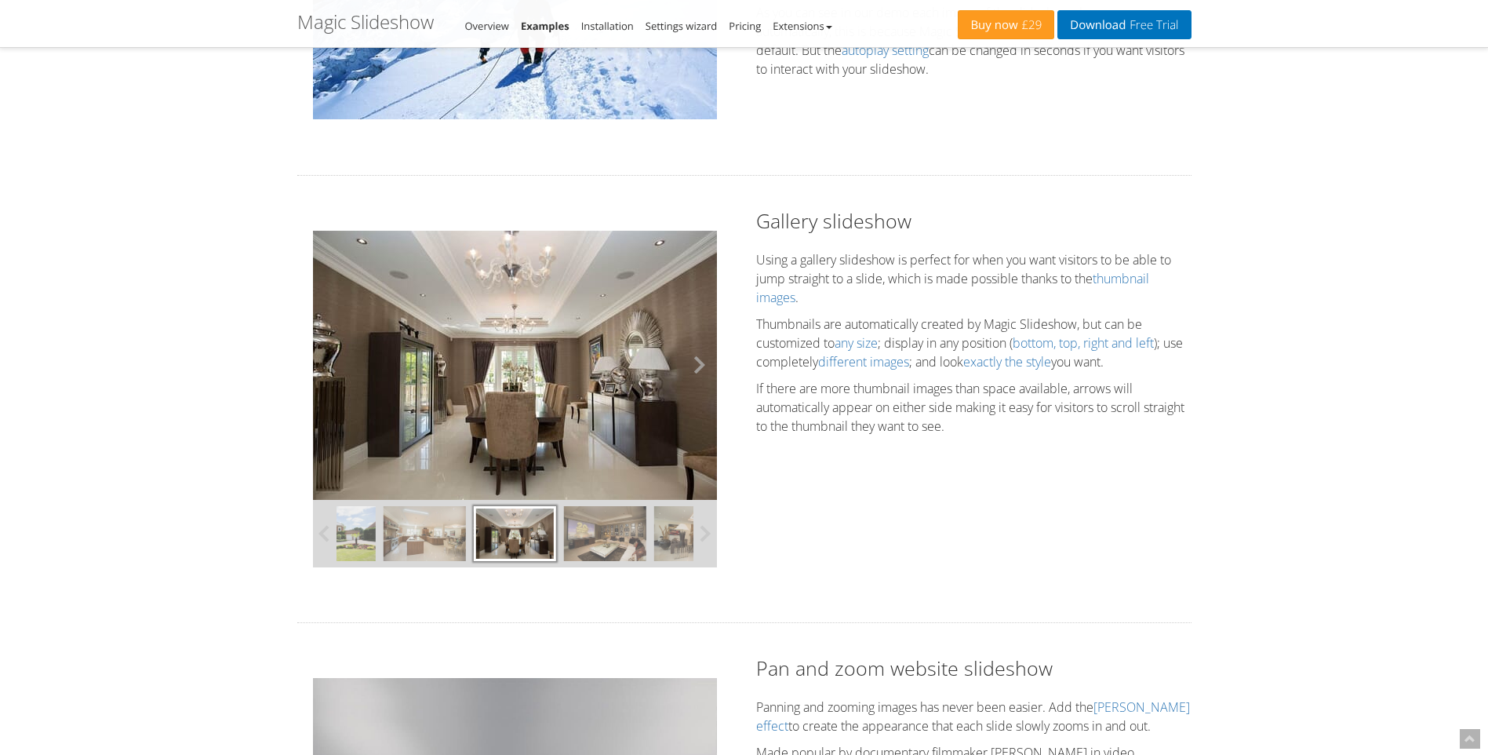
click at [696, 367] on button at bounding box center [693, 365] width 47 height 269
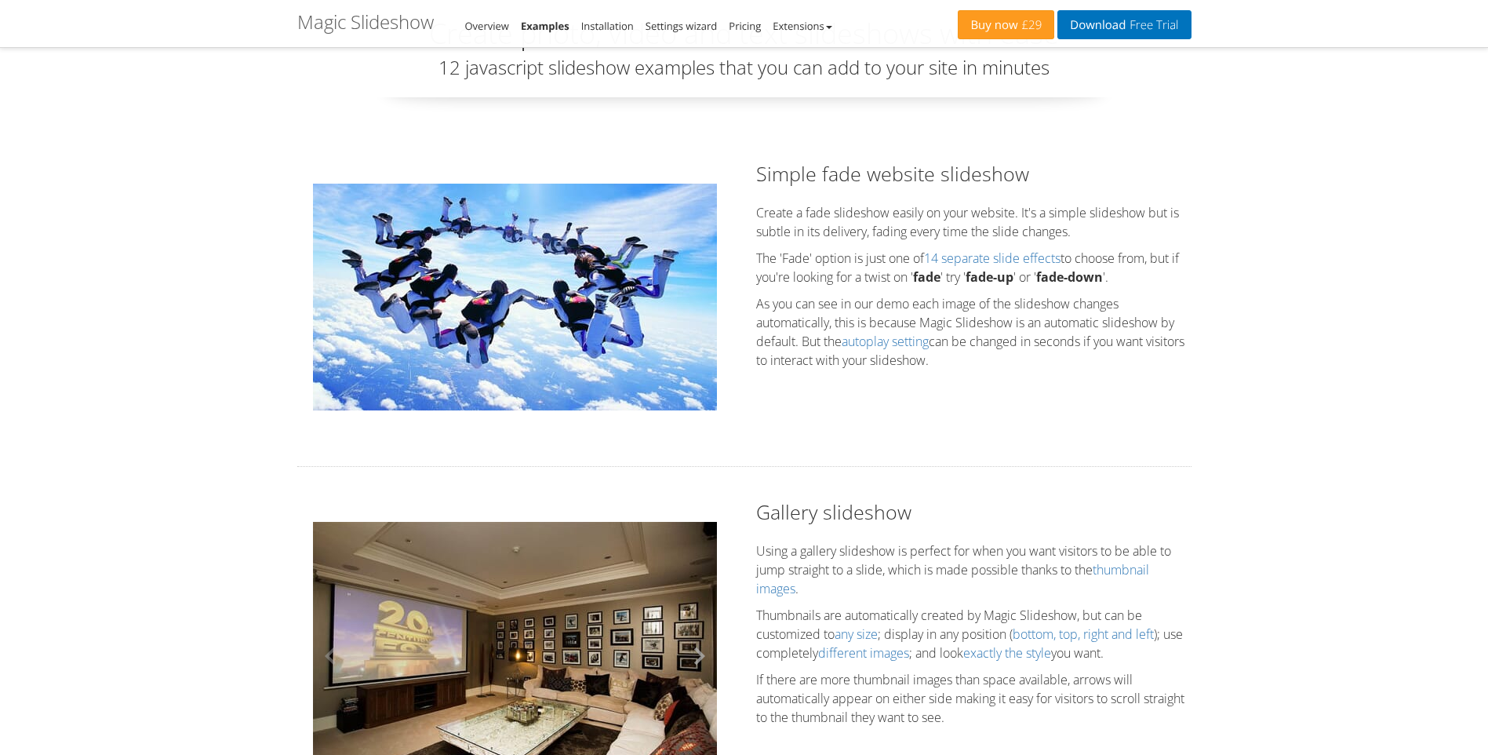
scroll to position [65, 0]
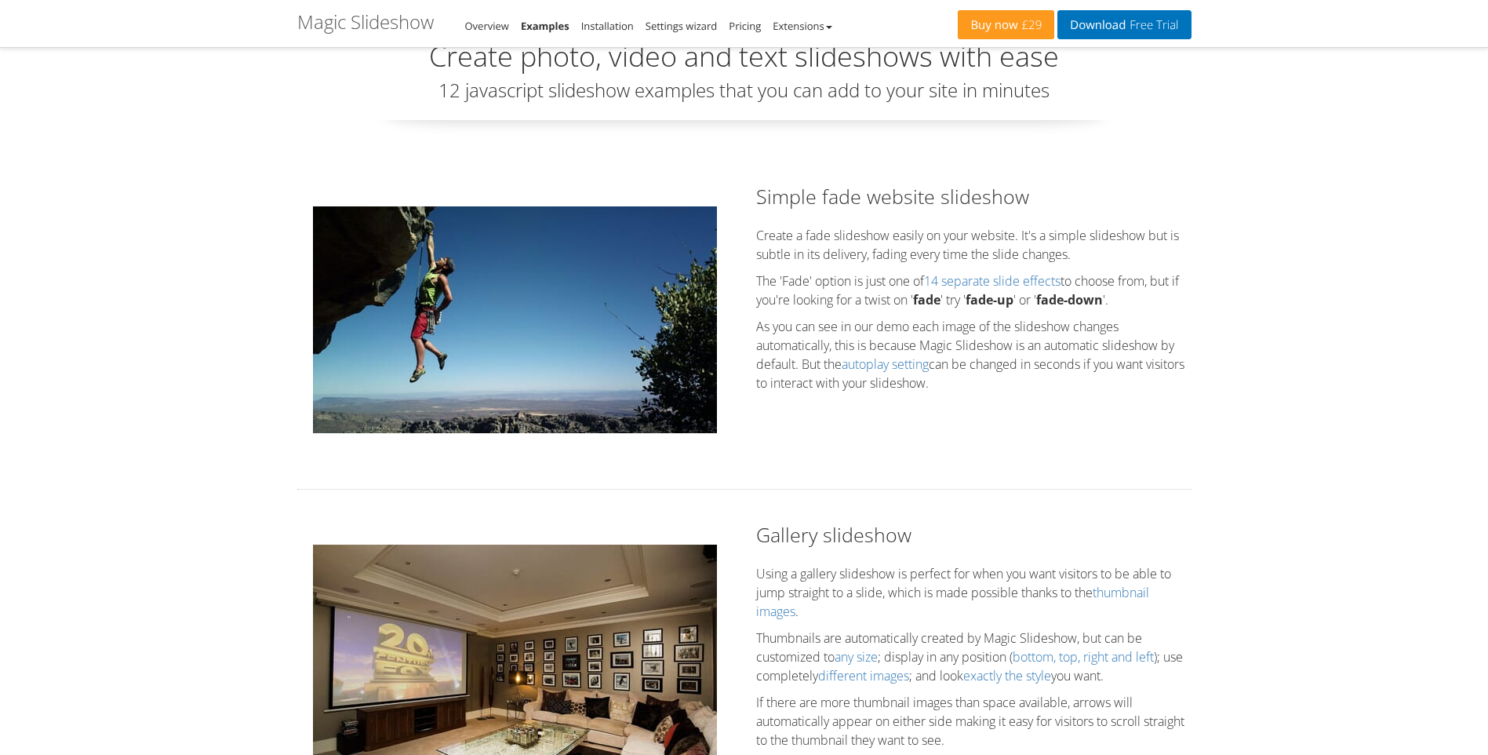
click at [682, 347] on div at bounding box center [515, 319] width 404 height 227
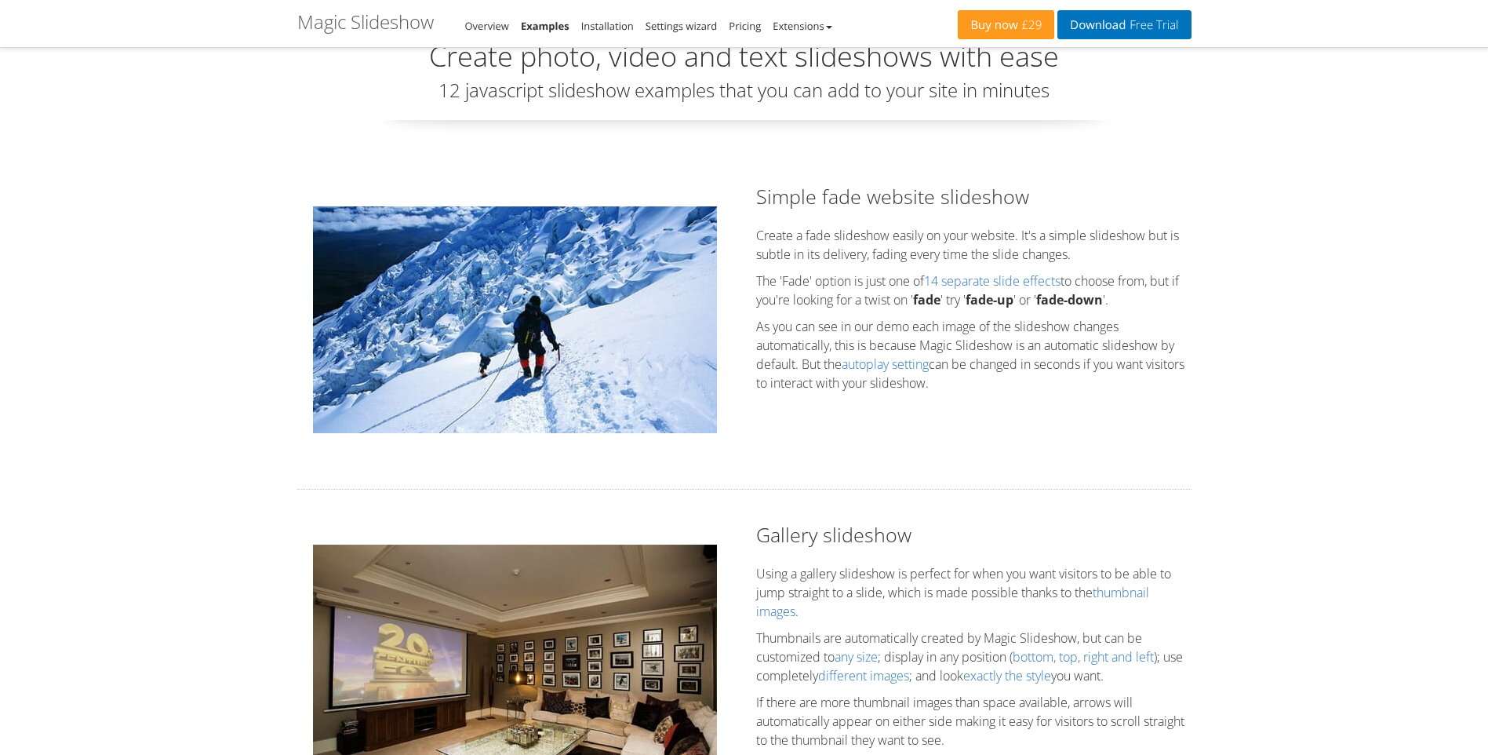
click at [678, 347] on img at bounding box center [515, 319] width 404 height 227
click at [523, 347] on img at bounding box center [515, 319] width 404 height 227
click at [442, 343] on img at bounding box center [515, 319] width 404 height 227
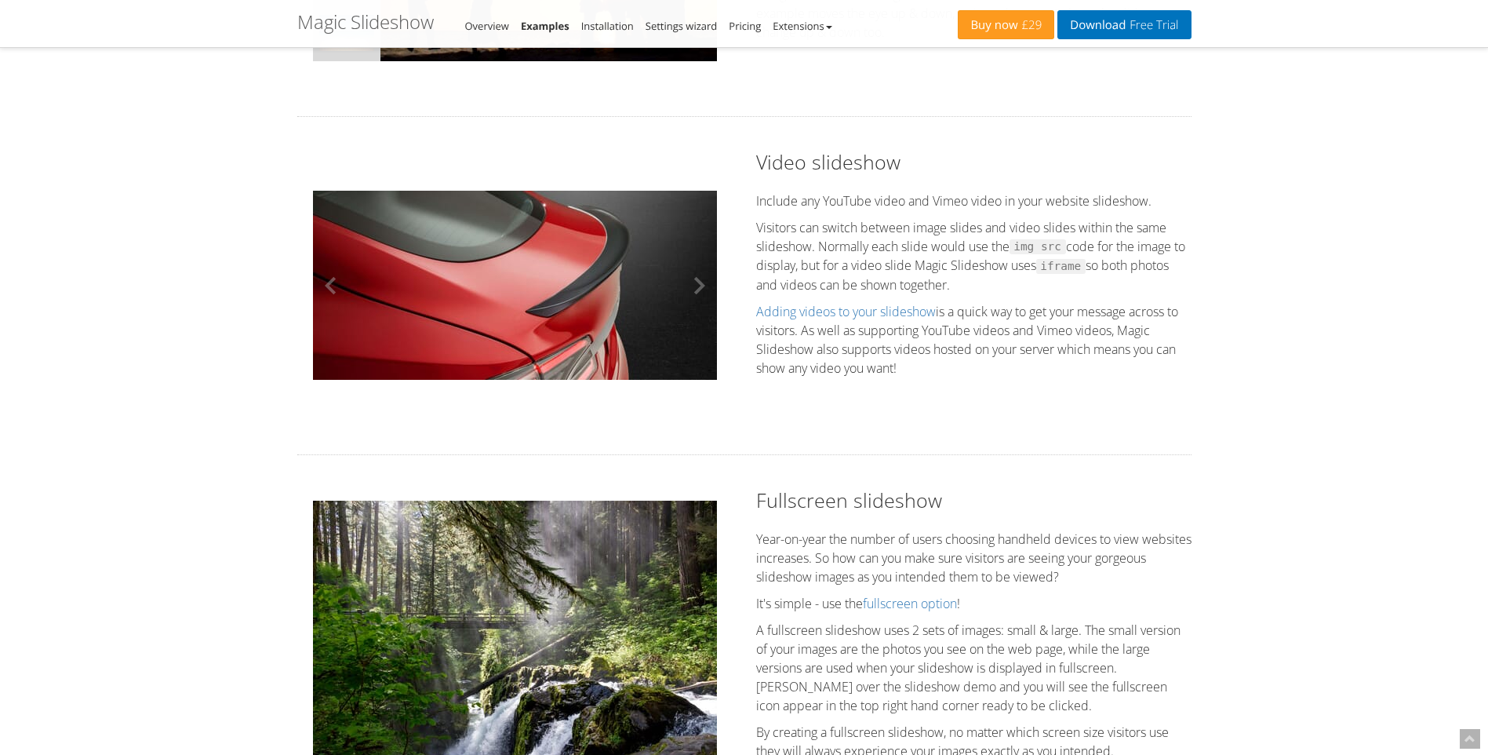
scroll to position [1635, 0]
click at [333, 293] on button at bounding box center [336, 284] width 47 height 227
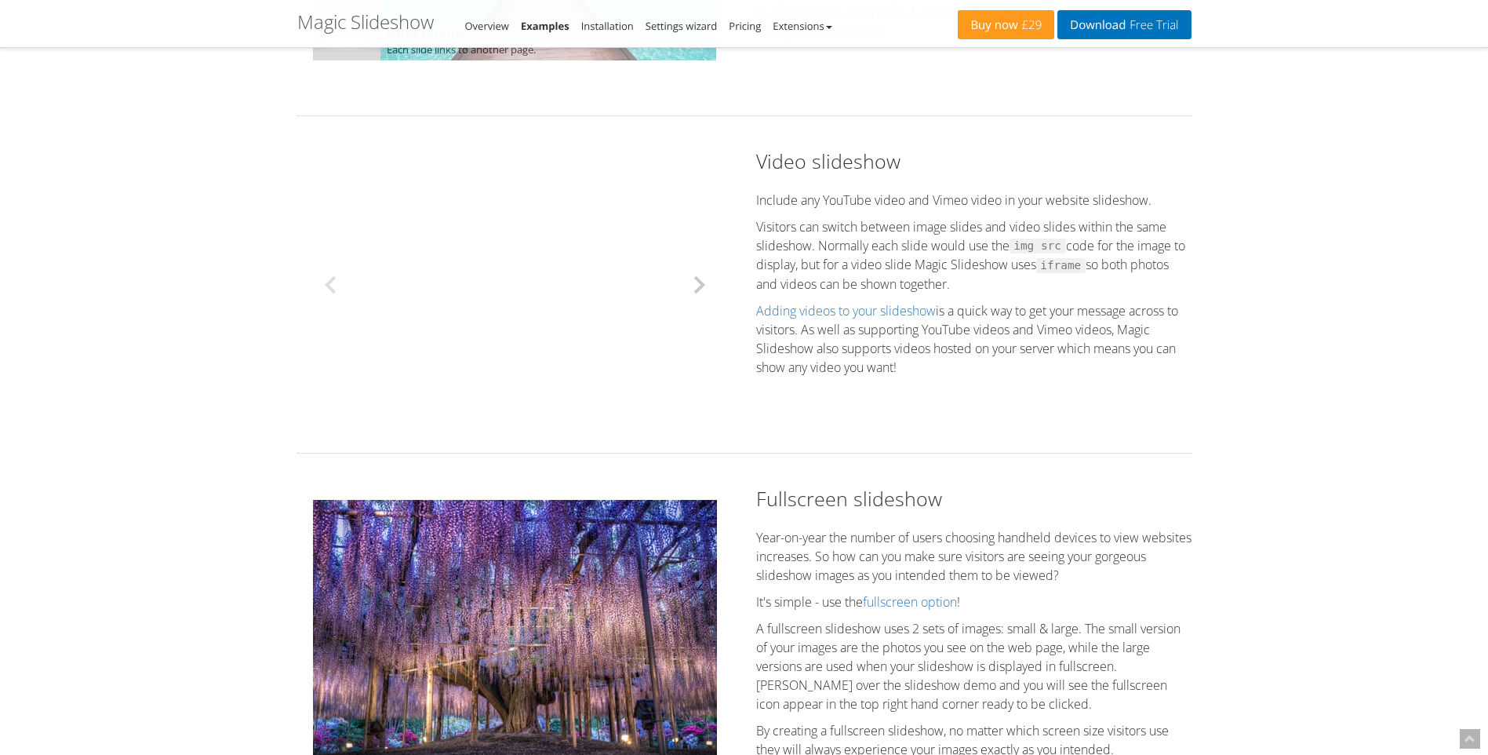
click at [698, 289] on button at bounding box center [693, 284] width 47 height 227
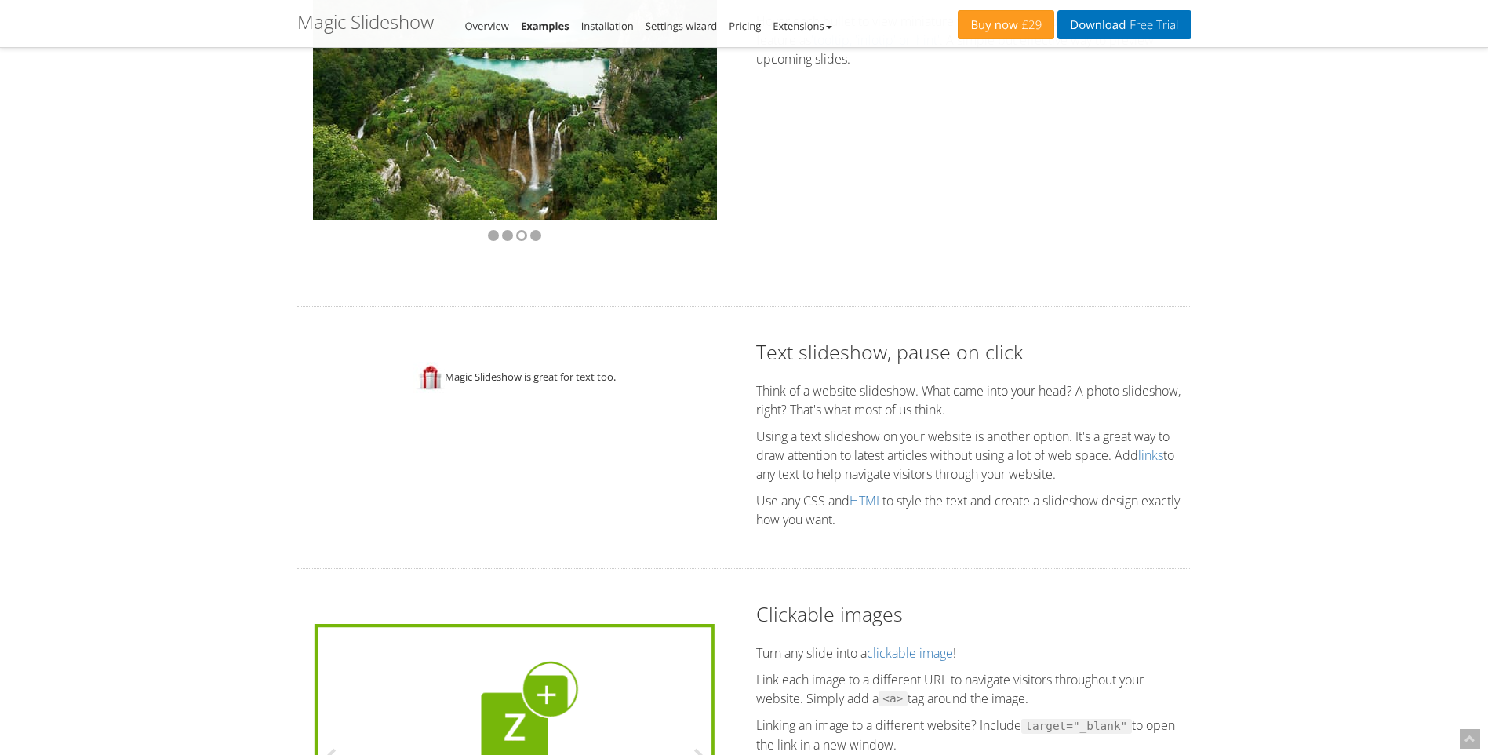
scroll to position [2656, 0]
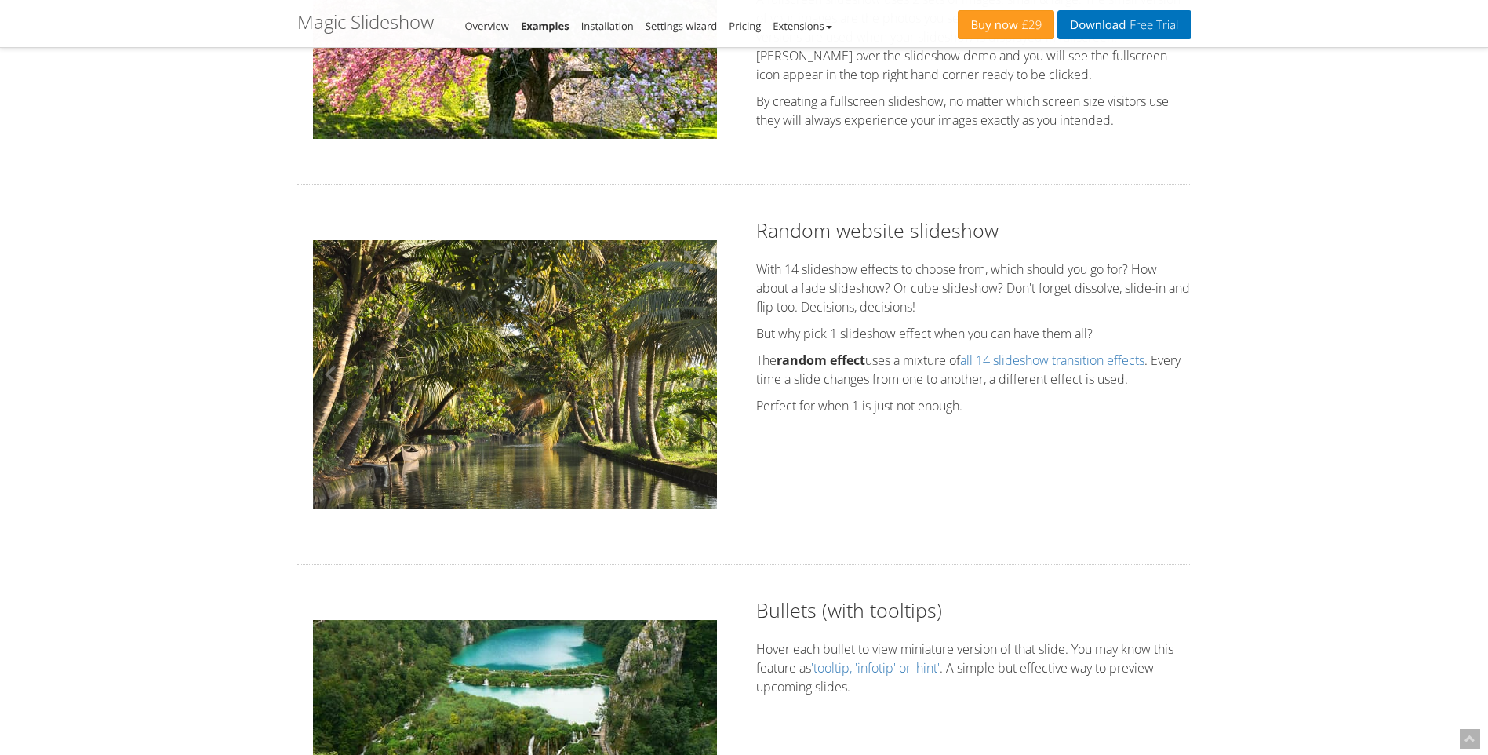
click at [455, 347] on img at bounding box center [515, 374] width 404 height 268
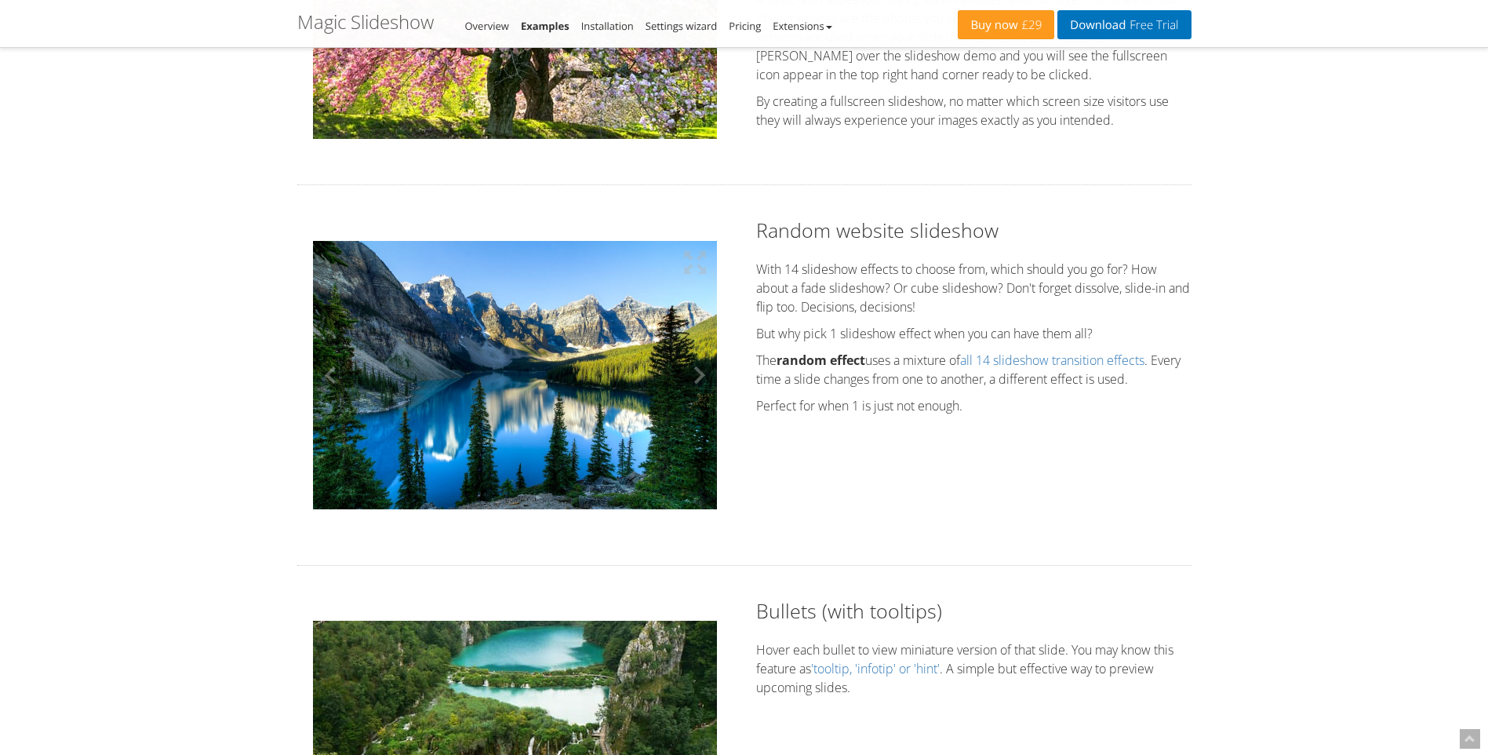
scroll to position [2264, 0]
drag, startPoint x: 555, startPoint y: 340, endPoint x: 438, endPoint y: 358, distance: 118.1
click at [438, 358] on img at bounding box center [515, 373] width 404 height 267
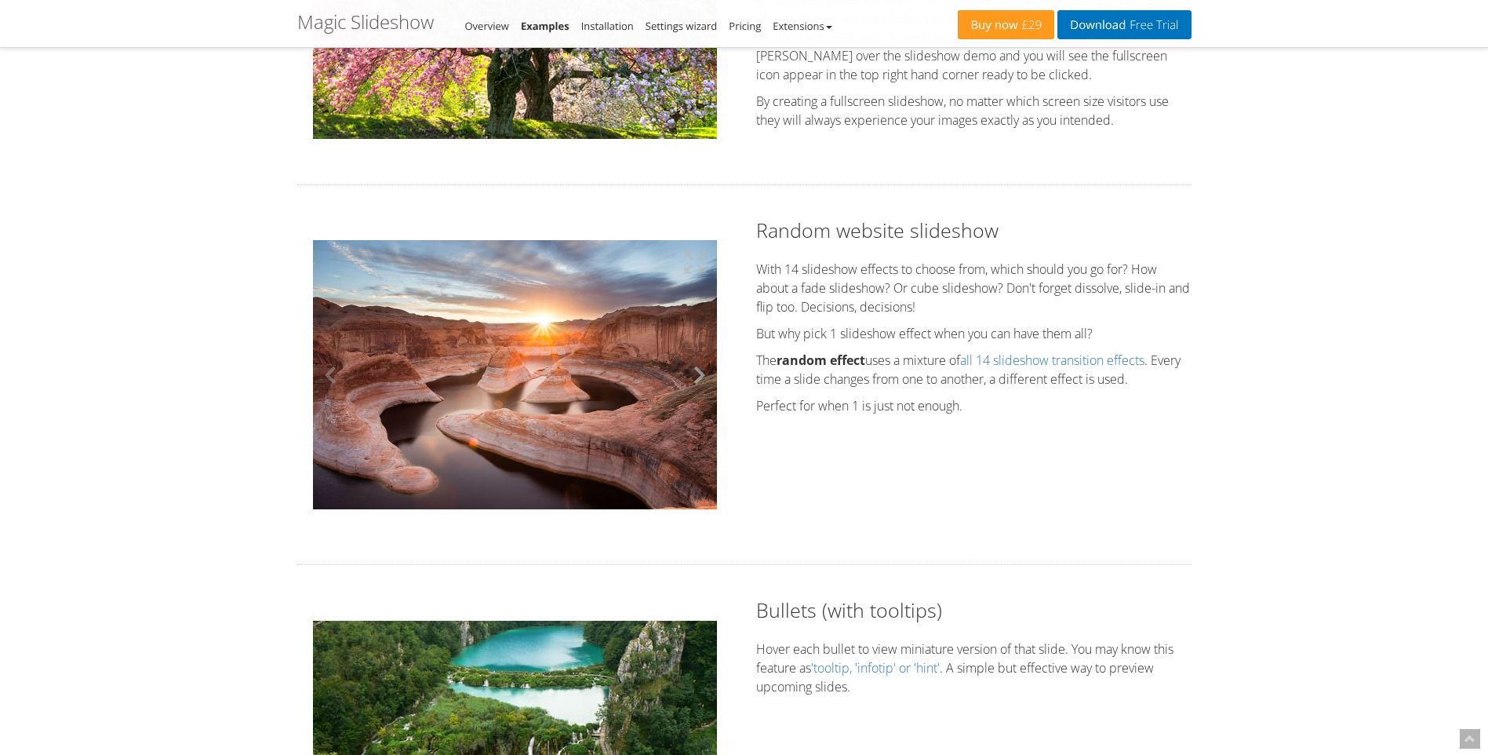
click at [703, 362] on button at bounding box center [693, 374] width 47 height 269
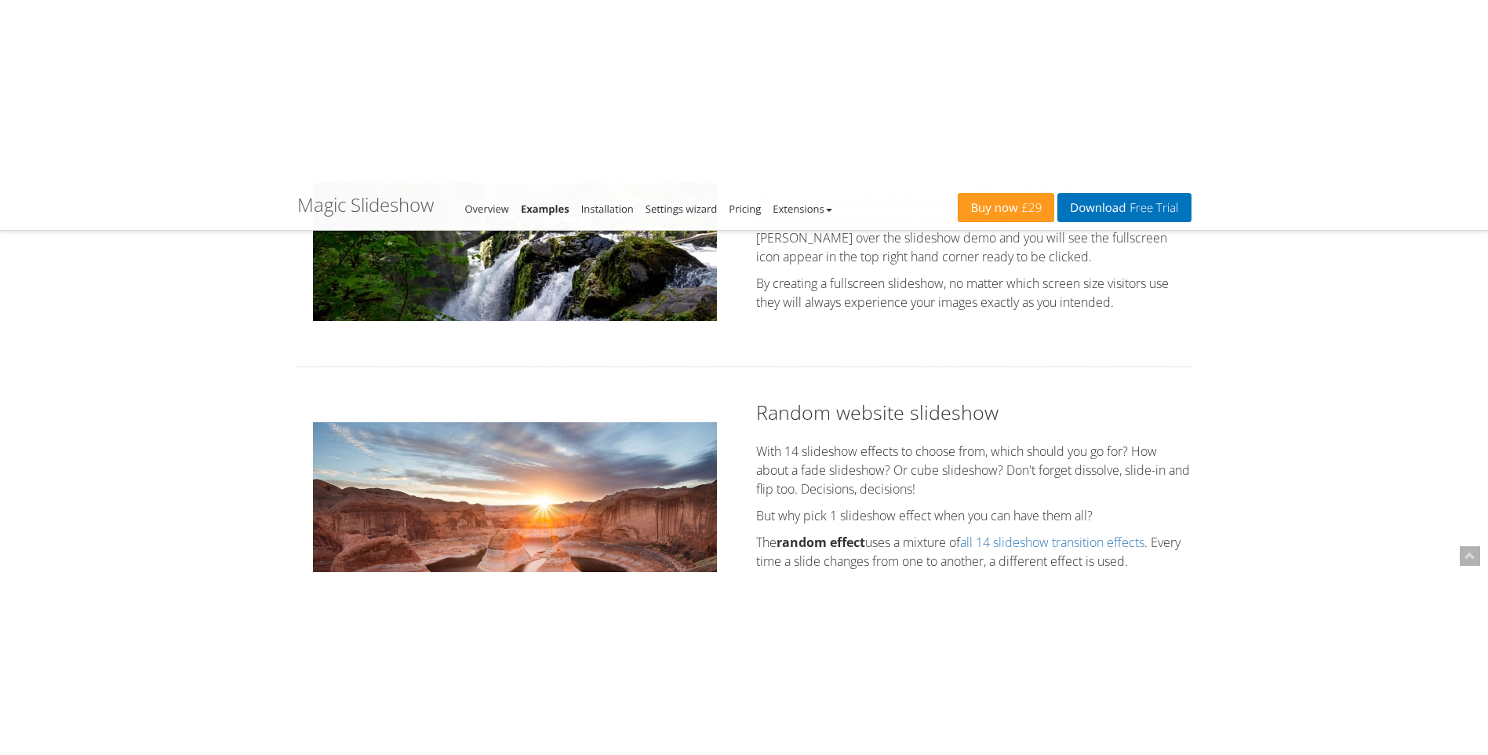
scroll to position [0, 0]
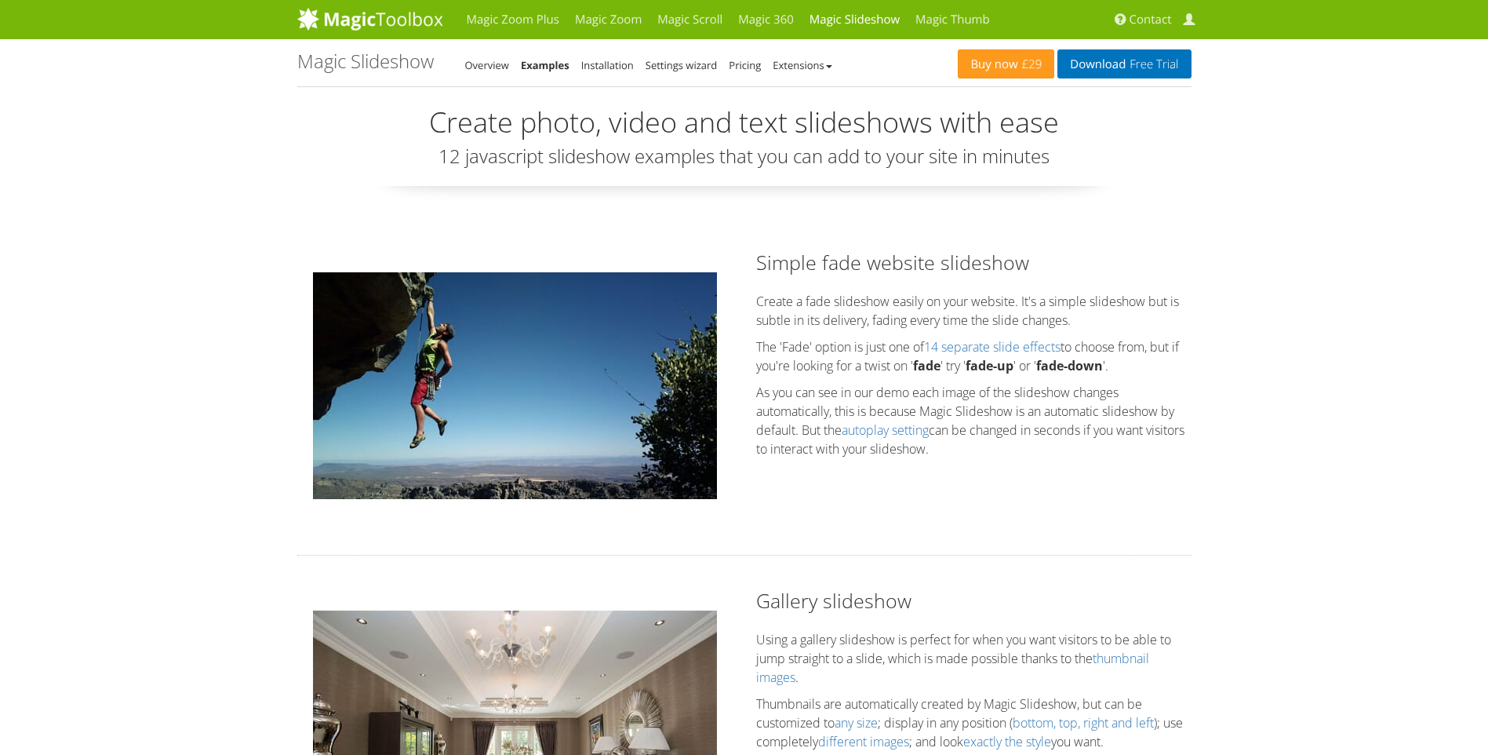
drag, startPoint x: 784, startPoint y: 326, endPoint x: 1384, endPoint y: 314, distance: 600.9
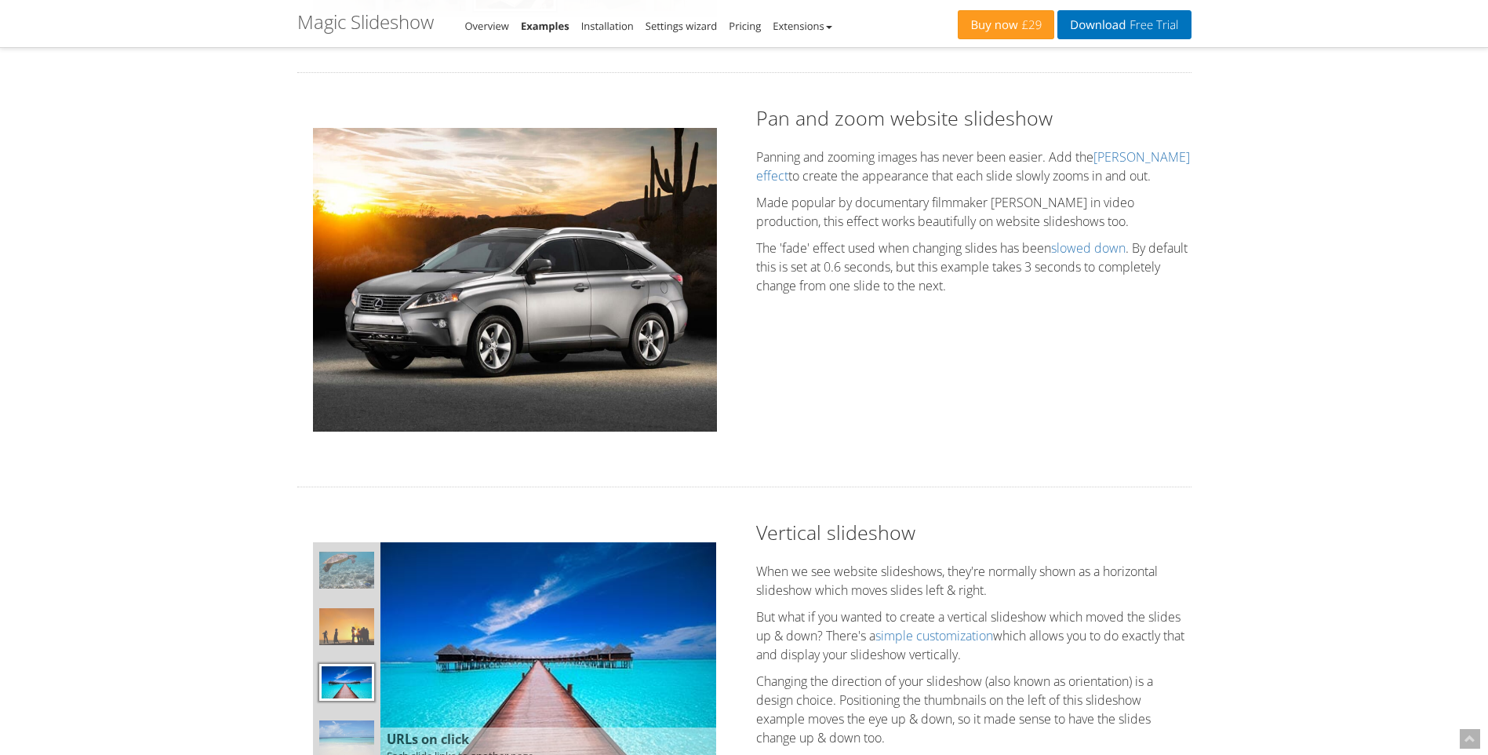
scroll to position [930, 0]
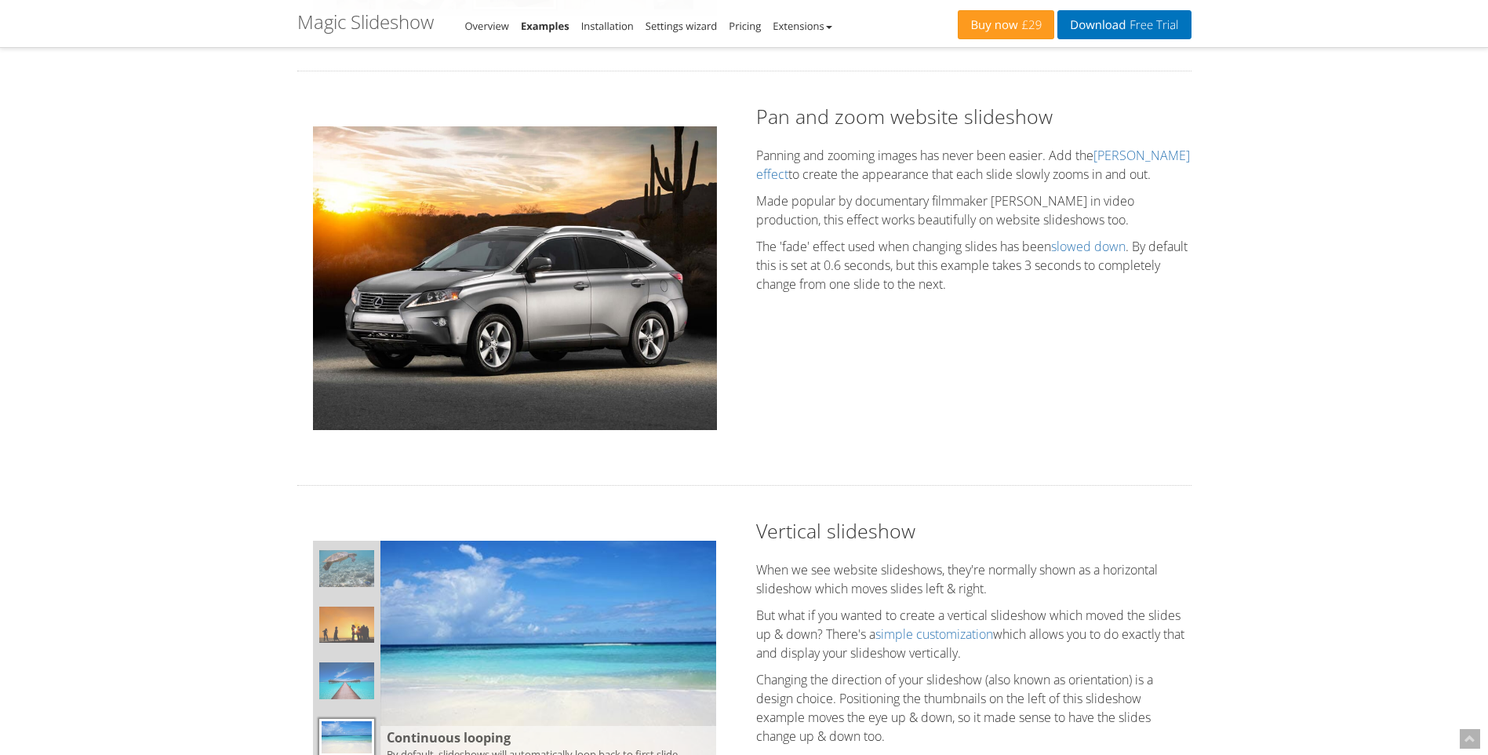
drag, startPoint x: 628, startPoint y: 289, endPoint x: 541, endPoint y: 299, distance: 87.7
click at [558, 296] on img at bounding box center [515, 278] width 404 height 304
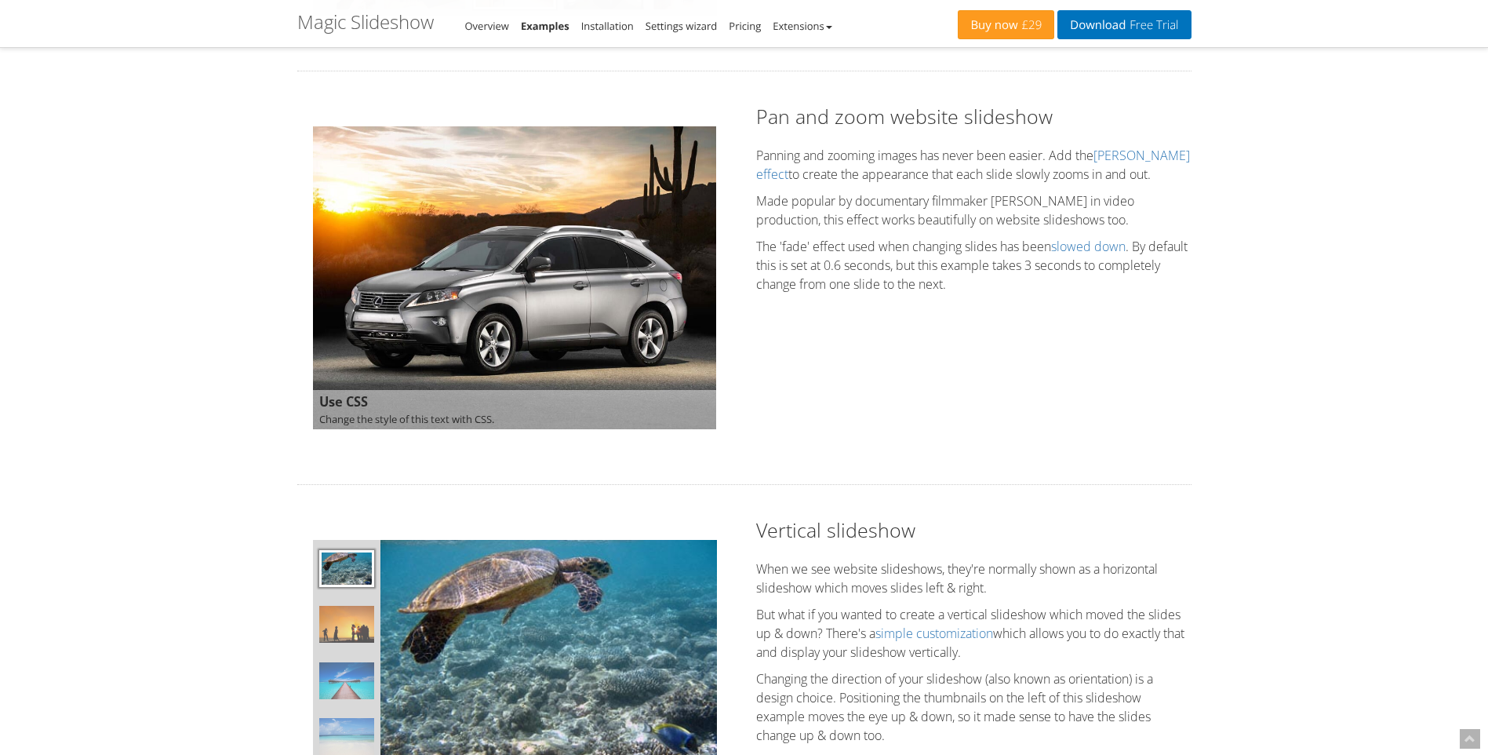
drag, startPoint x: 431, startPoint y: 317, endPoint x: 418, endPoint y: 319, distance: 12.8
click at [423, 319] on img at bounding box center [515, 278] width 404 height 304
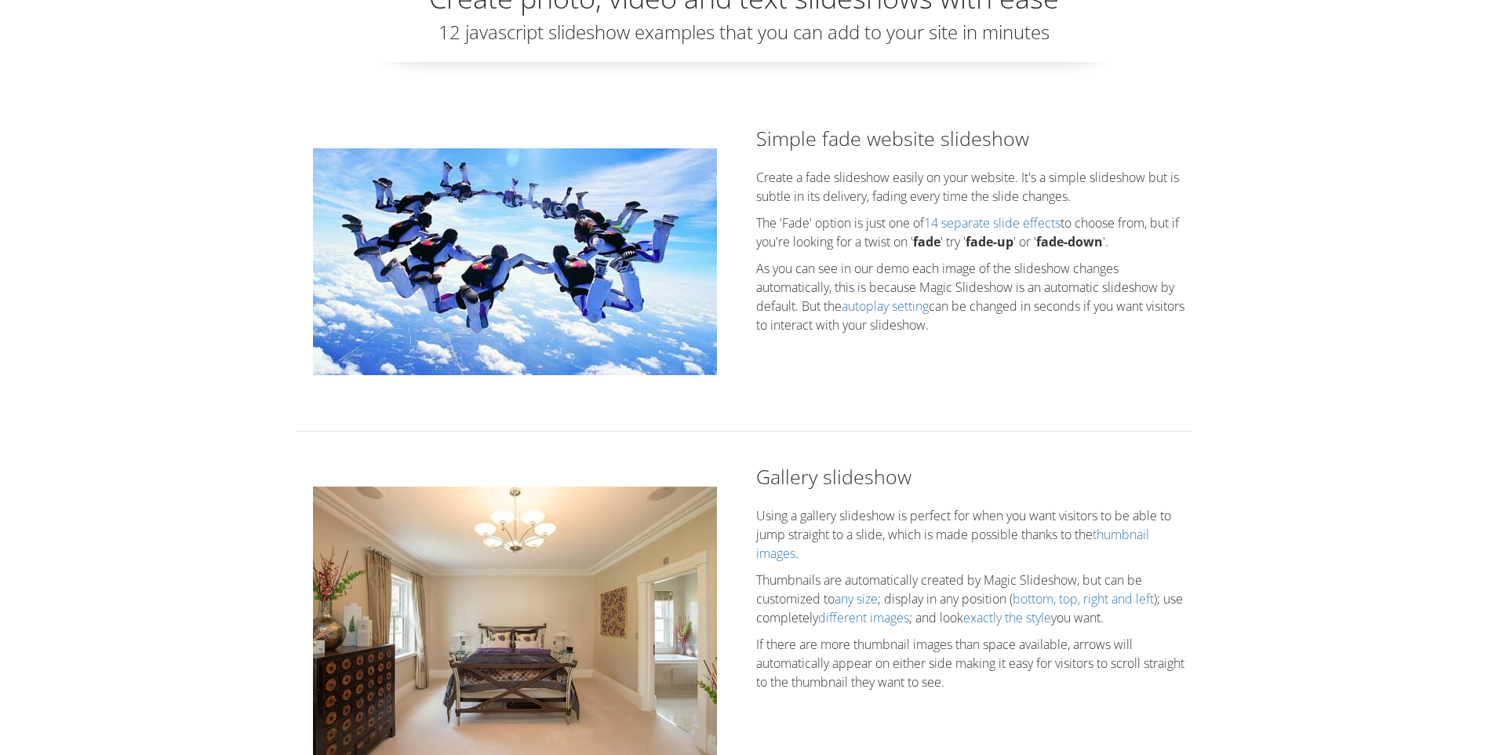
scroll to position [0, 0]
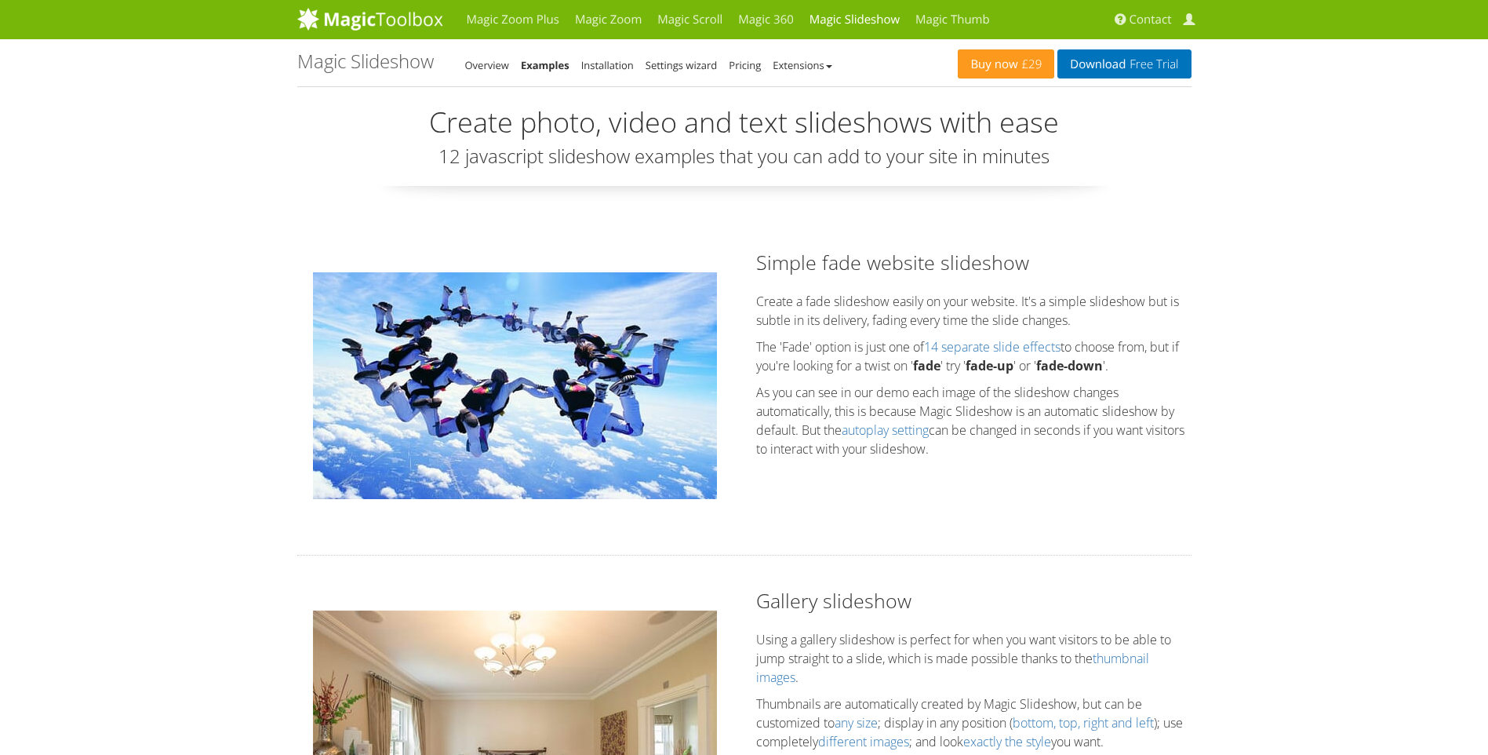
click at [650, 333] on img at bounding box center [515, 385] width 404 height 227
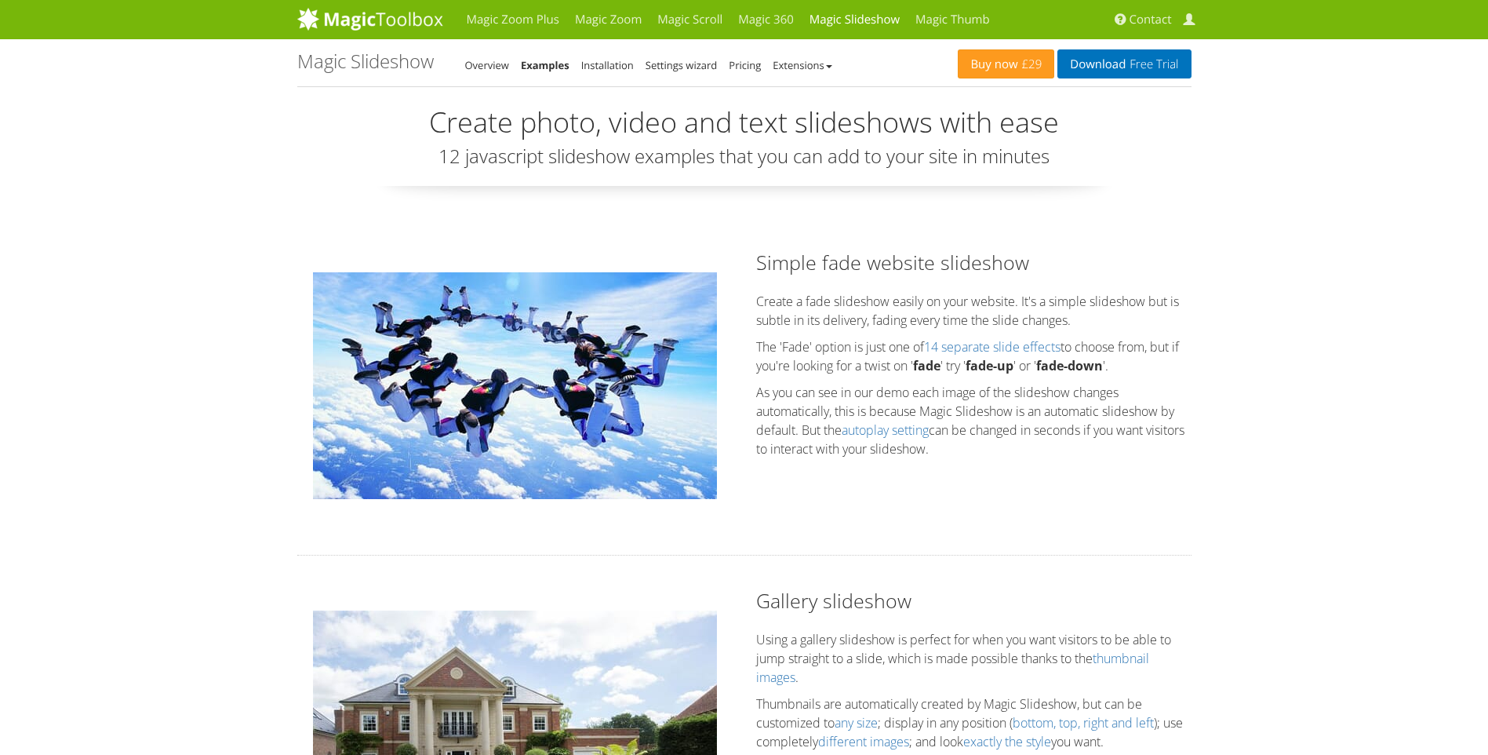
drag, startPoint x: 631, startPoint y: 362, endPoint x: 524, endPoint y: 379, distance: 107.9
click at [524, 379] on img at bounding box center [515, 385] width 404 height 227
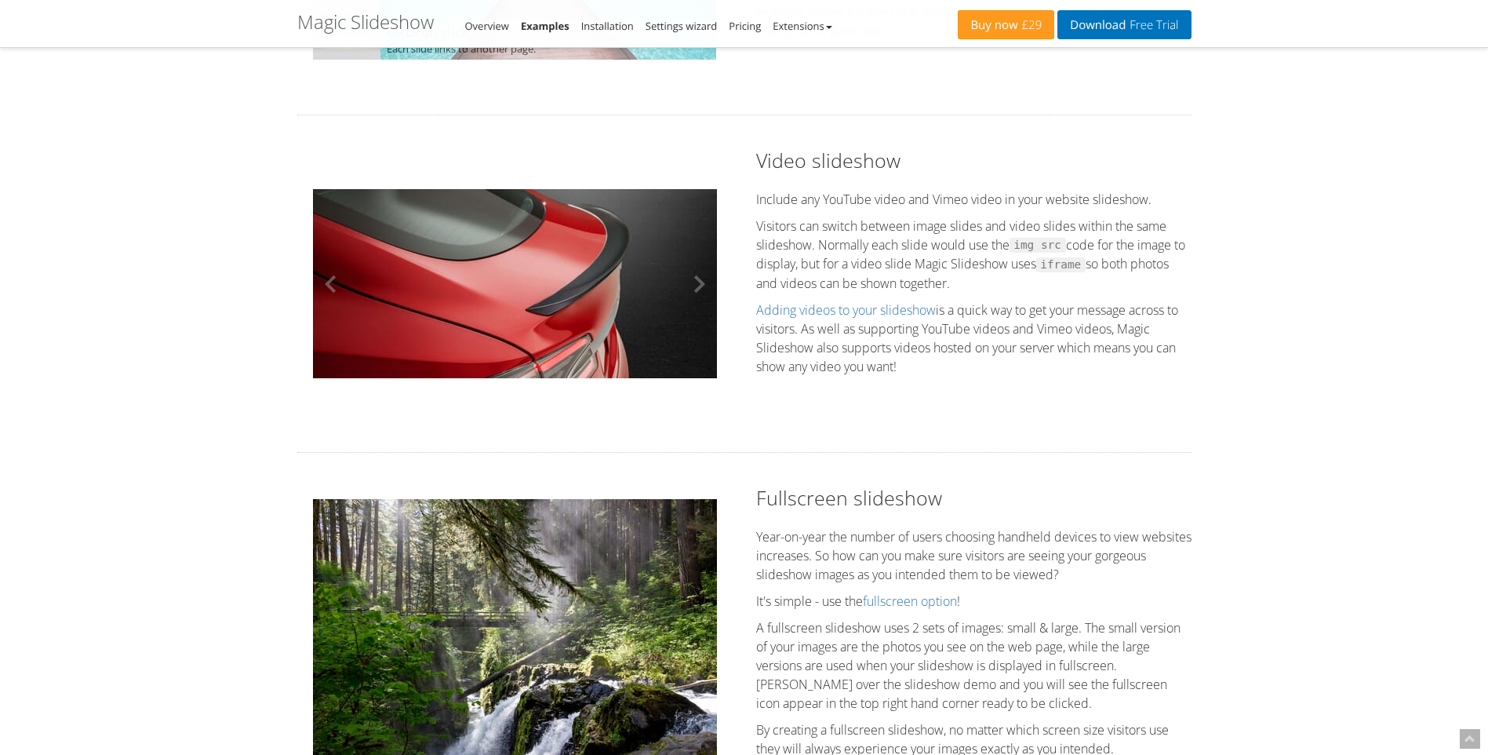
scroll to position [1646, 0]
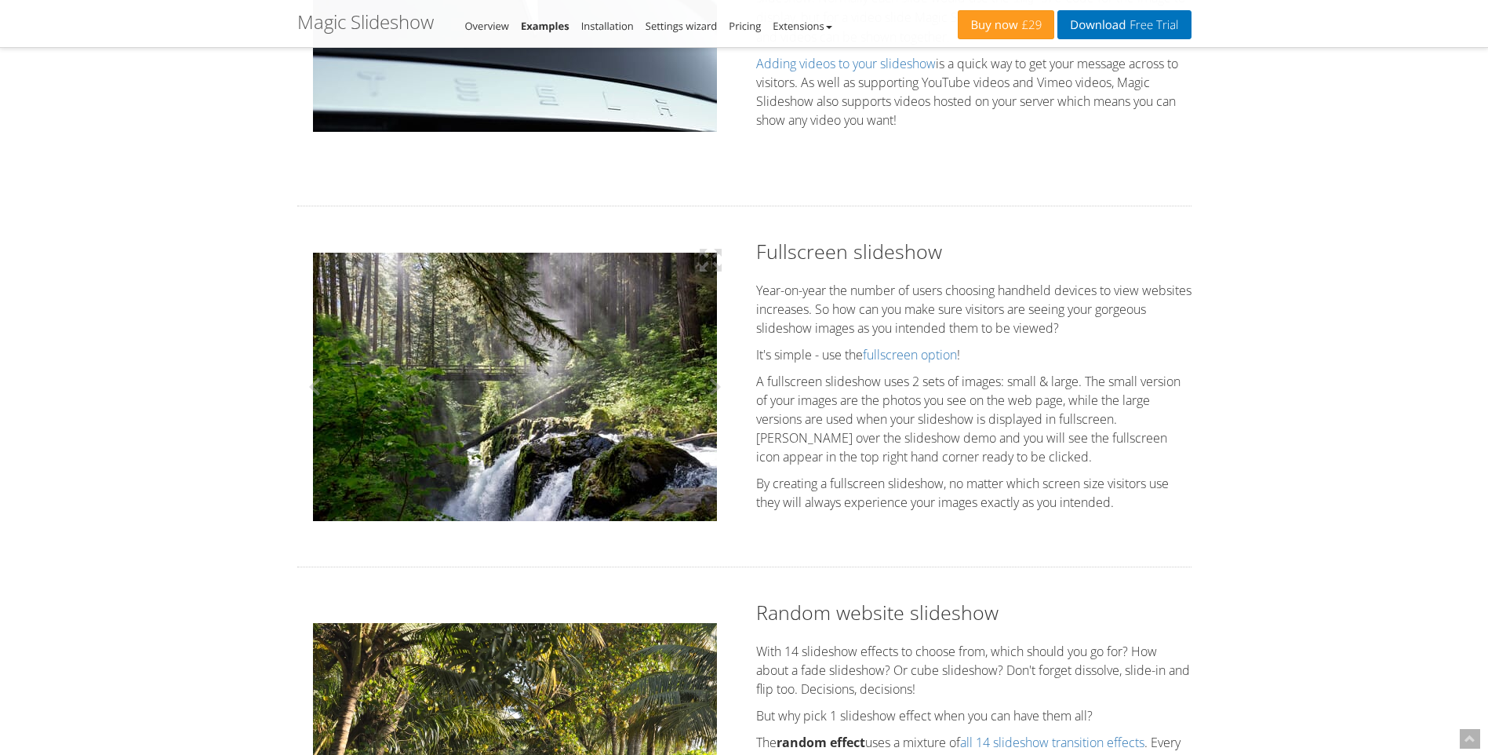
drag, startPoint x: 632, startPoint y: 374, endPoint x: 530, endPoint y: 382, distance: 102.3
click at [538, 382] on img at bounding box center [515, 387] width 404 height 268
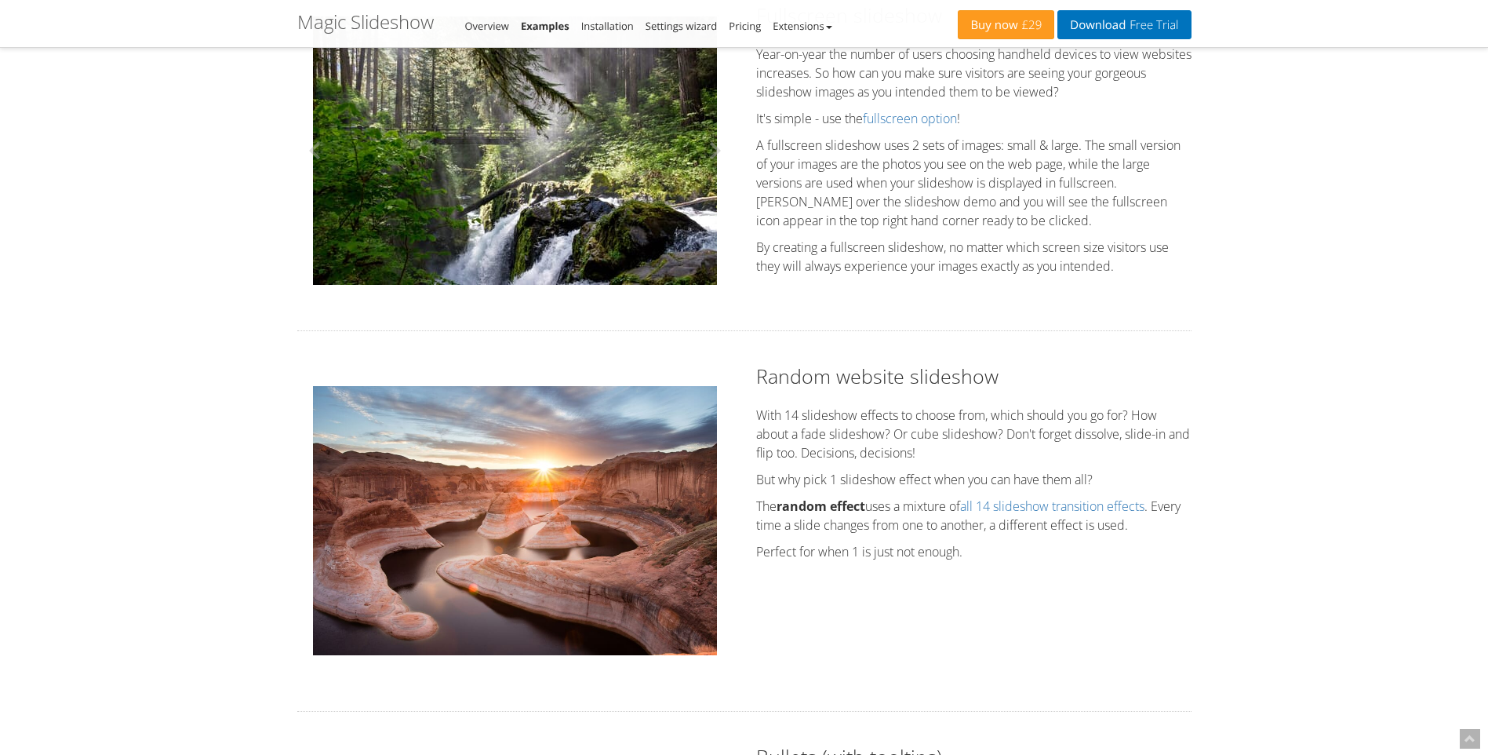
scroll to position [2117, 0]
click at [565, 198] on img at bounding box center [515, 151] width 404 height 268
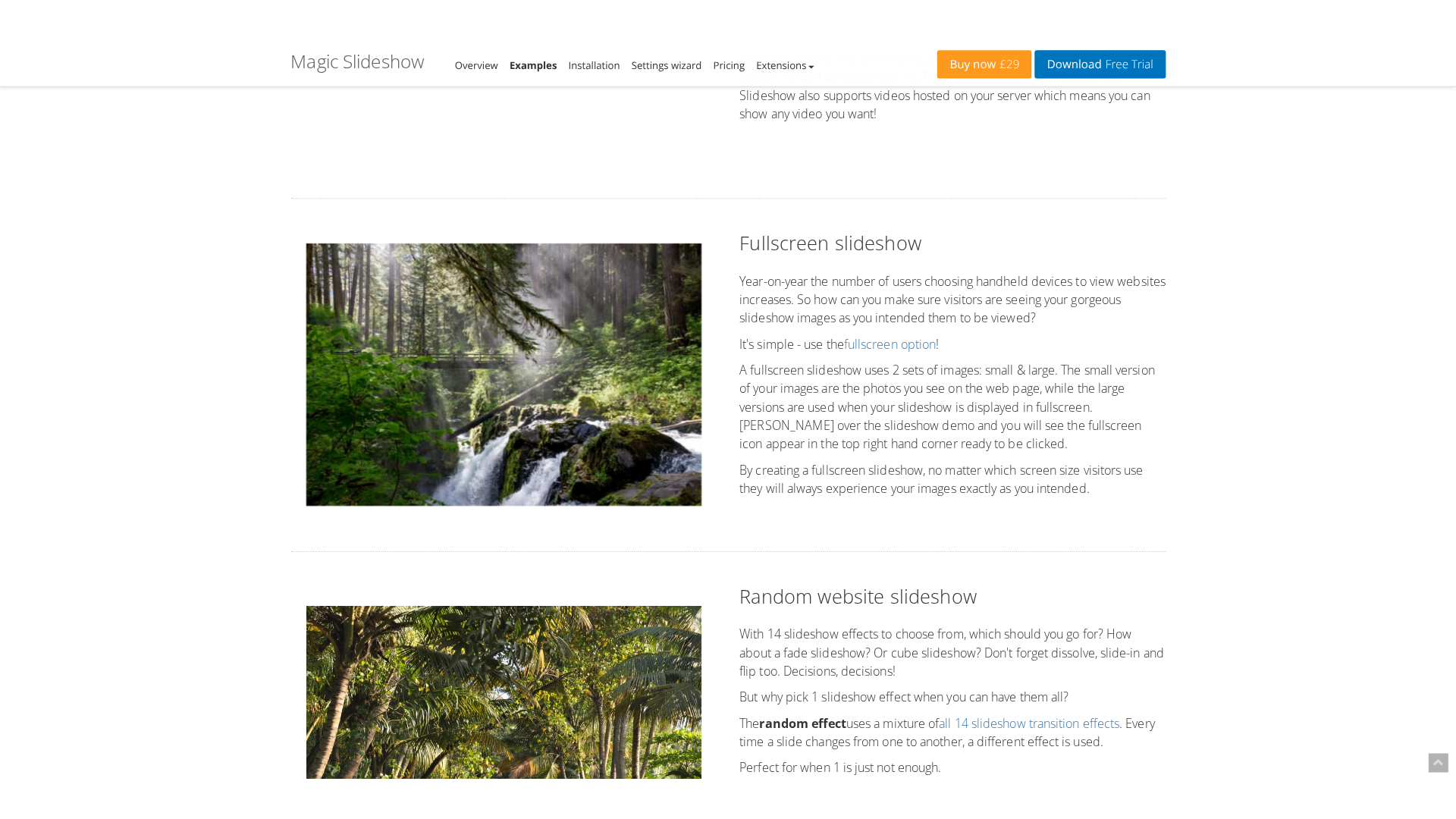
scroll to position [1820, 0]
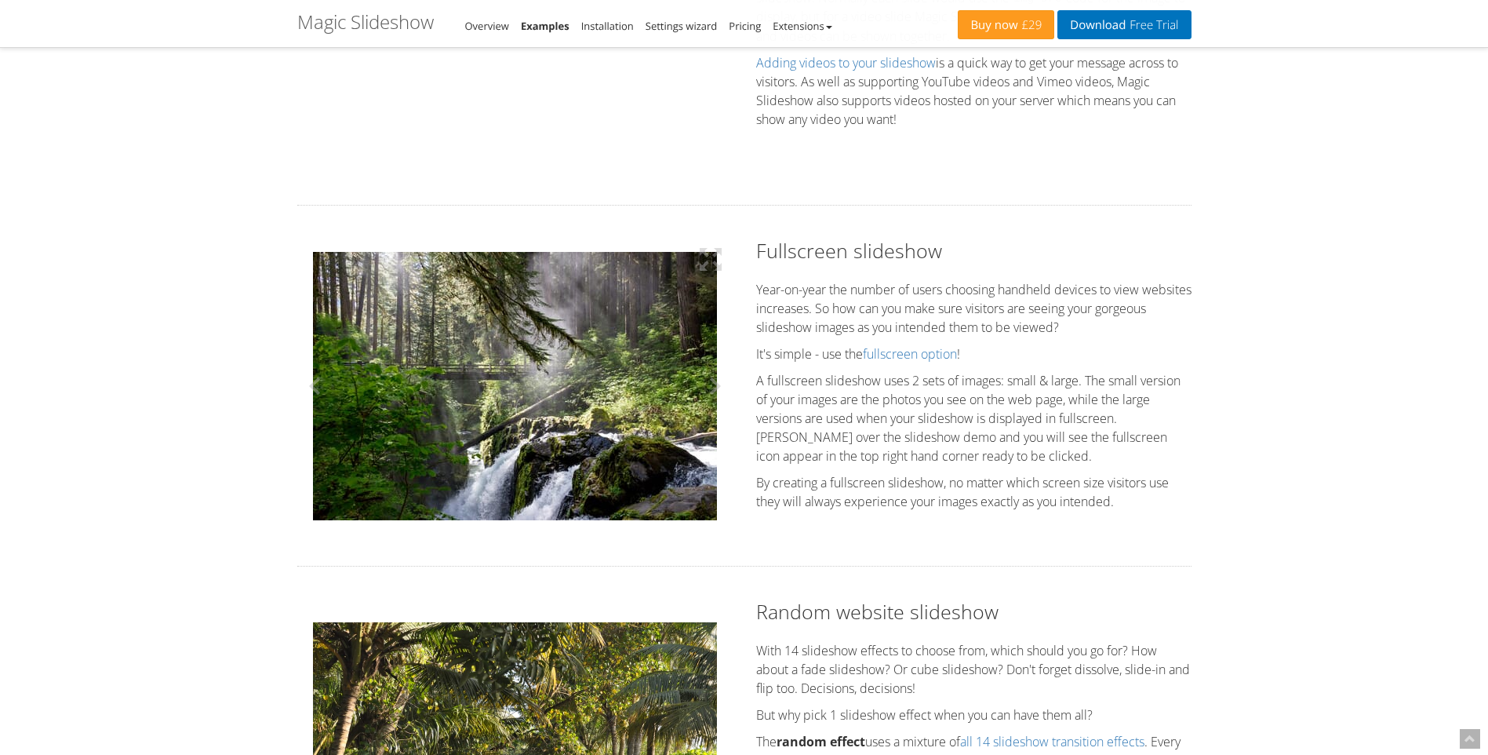
click at [603, 277] on img at bounding box center [515, 386] width 404 height 268
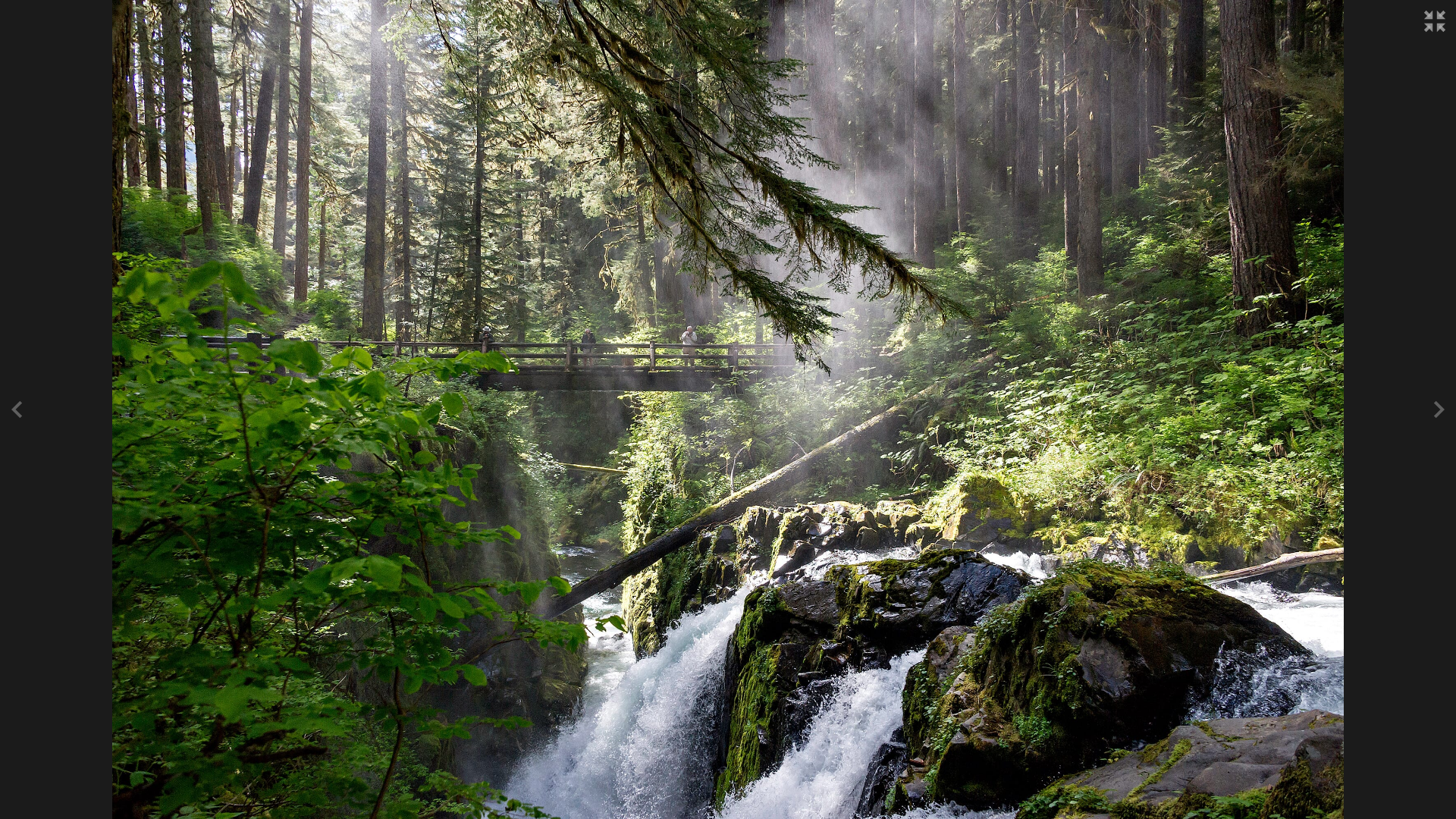
click at [1426, 29] on button at bounding box center [1435, 21] width 43 height 43
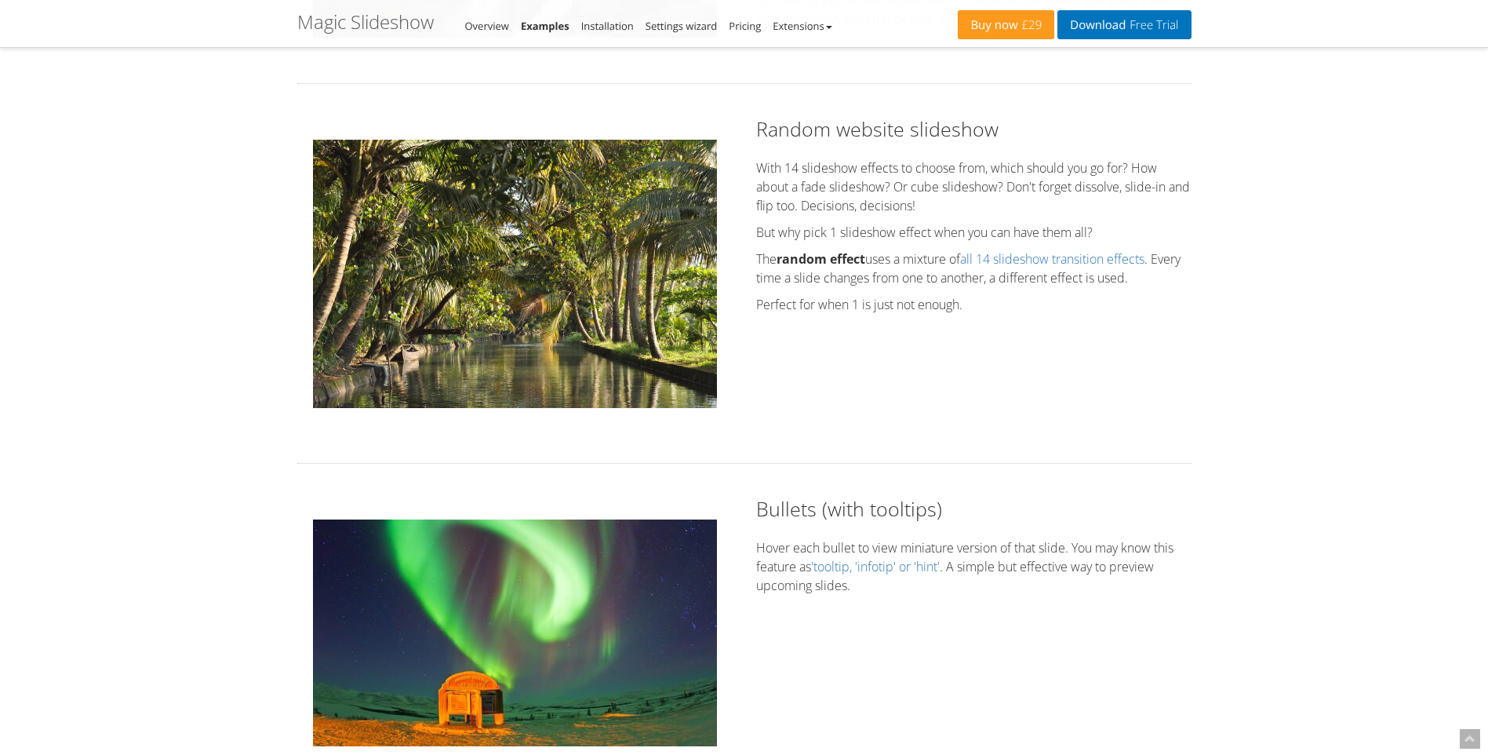
scroll to position [2588, 0]
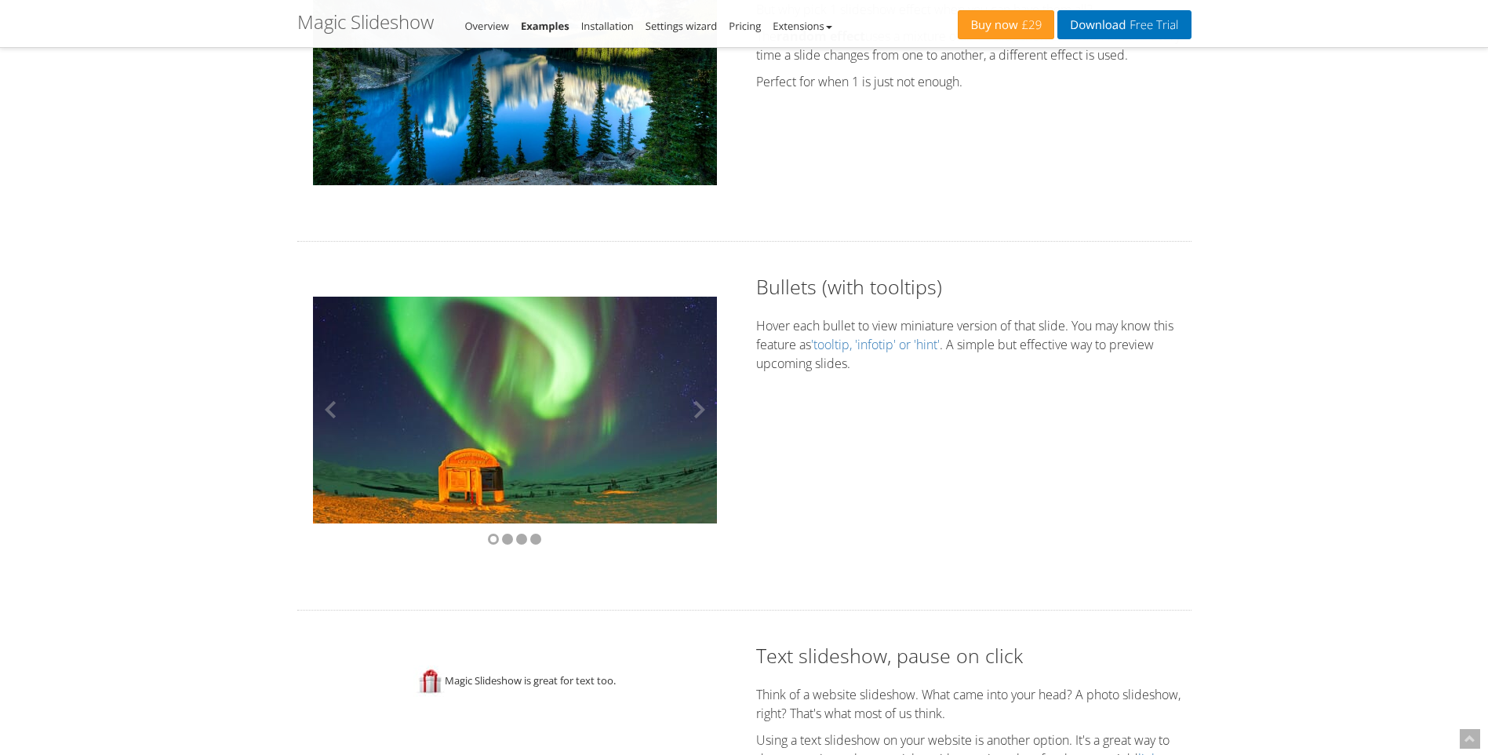
click at [566, 402] on img at bounding box center [515, 409] width 404 height 227
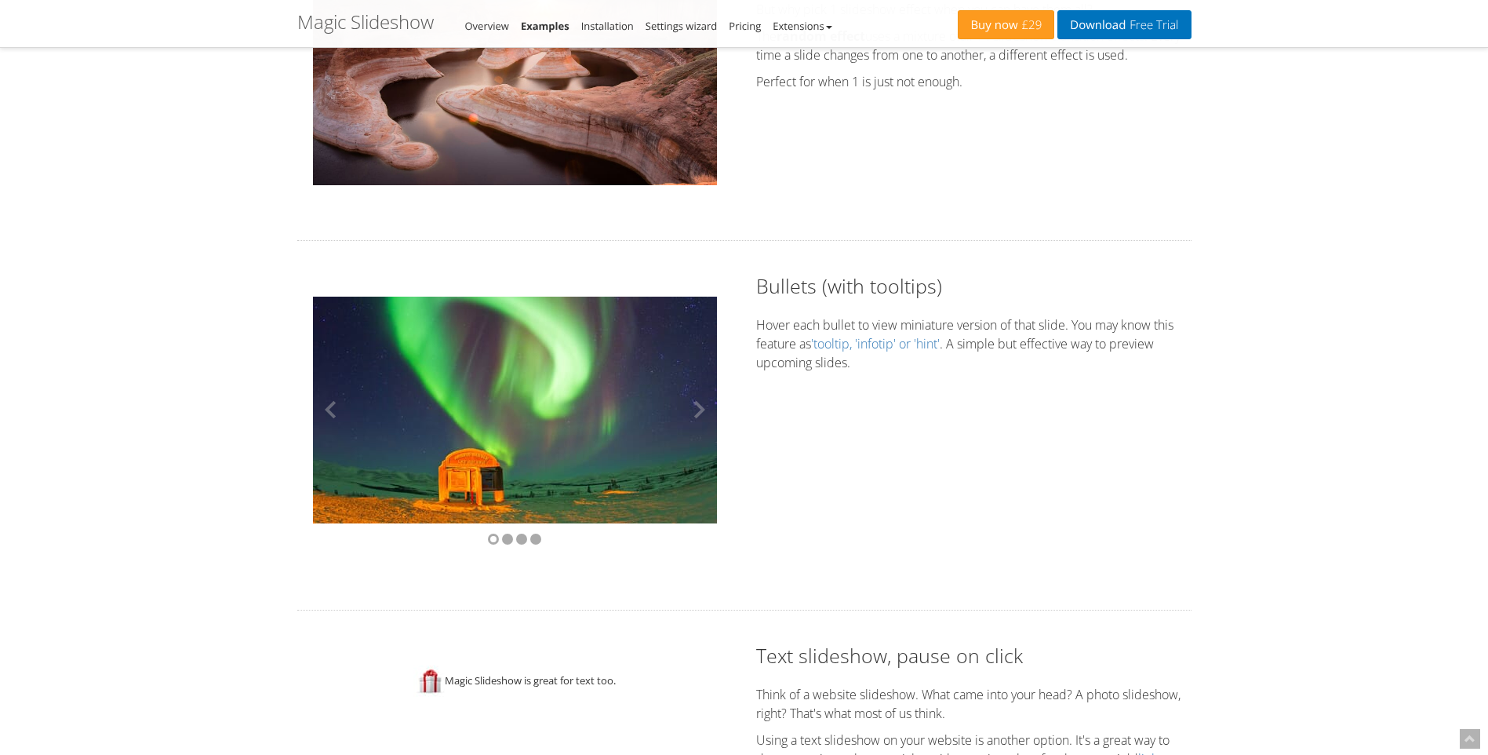
drag, startPoint x: 632, startPoint y: 422, endPoint x: 526, endPoint y: 429, distance: 106.9
click at [551, 427] on img at bounding box center [515, 409] width 404 height 227
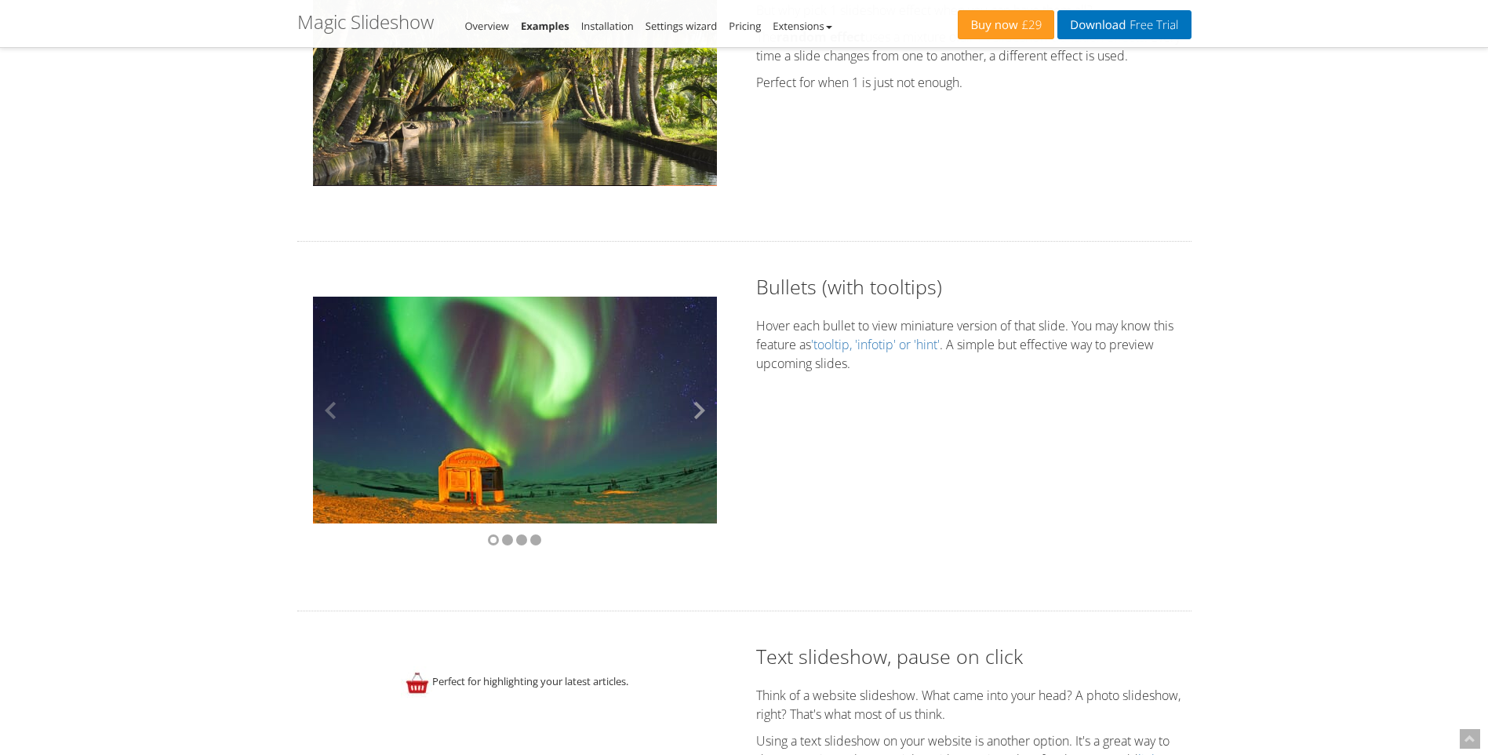
click at [700, 407] on button at bounding box center [693, 409] width 47 height 227
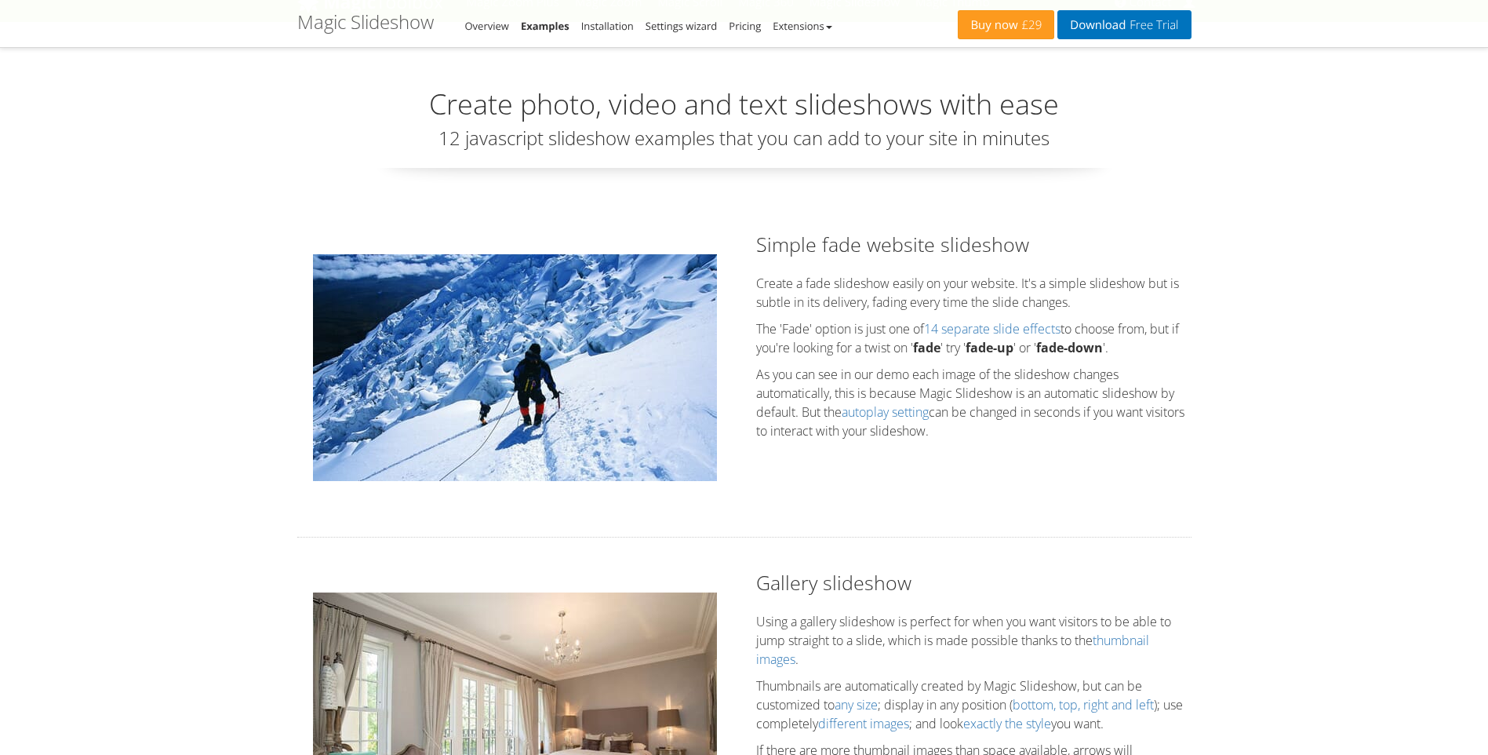
scroll to position [0, 0]
